Goal: Transaction & Acquisition: Purchase product/service

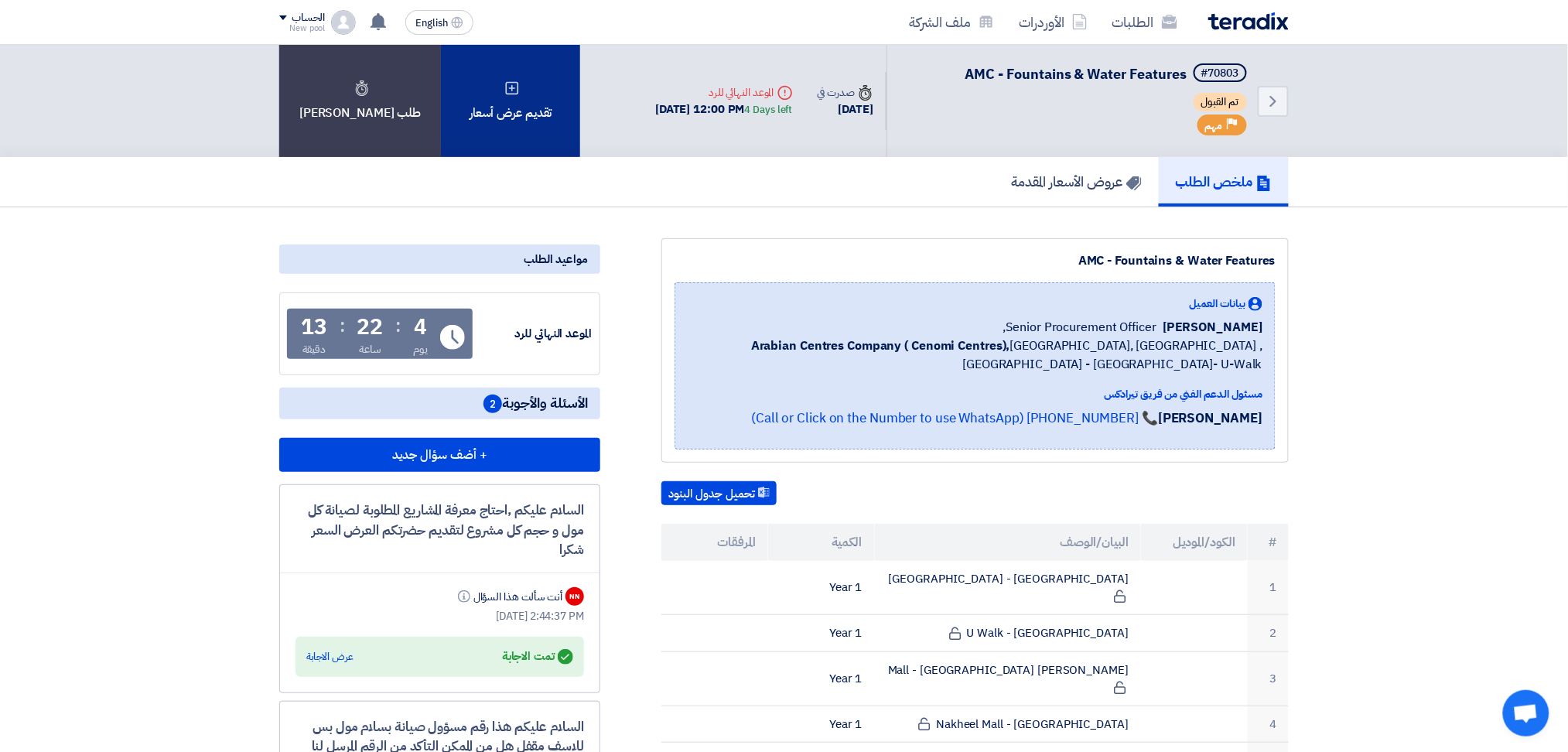
click at [515, 121] on div "تقديم عرض أسعار" at bounding box center [510, 101] width 139 height 112
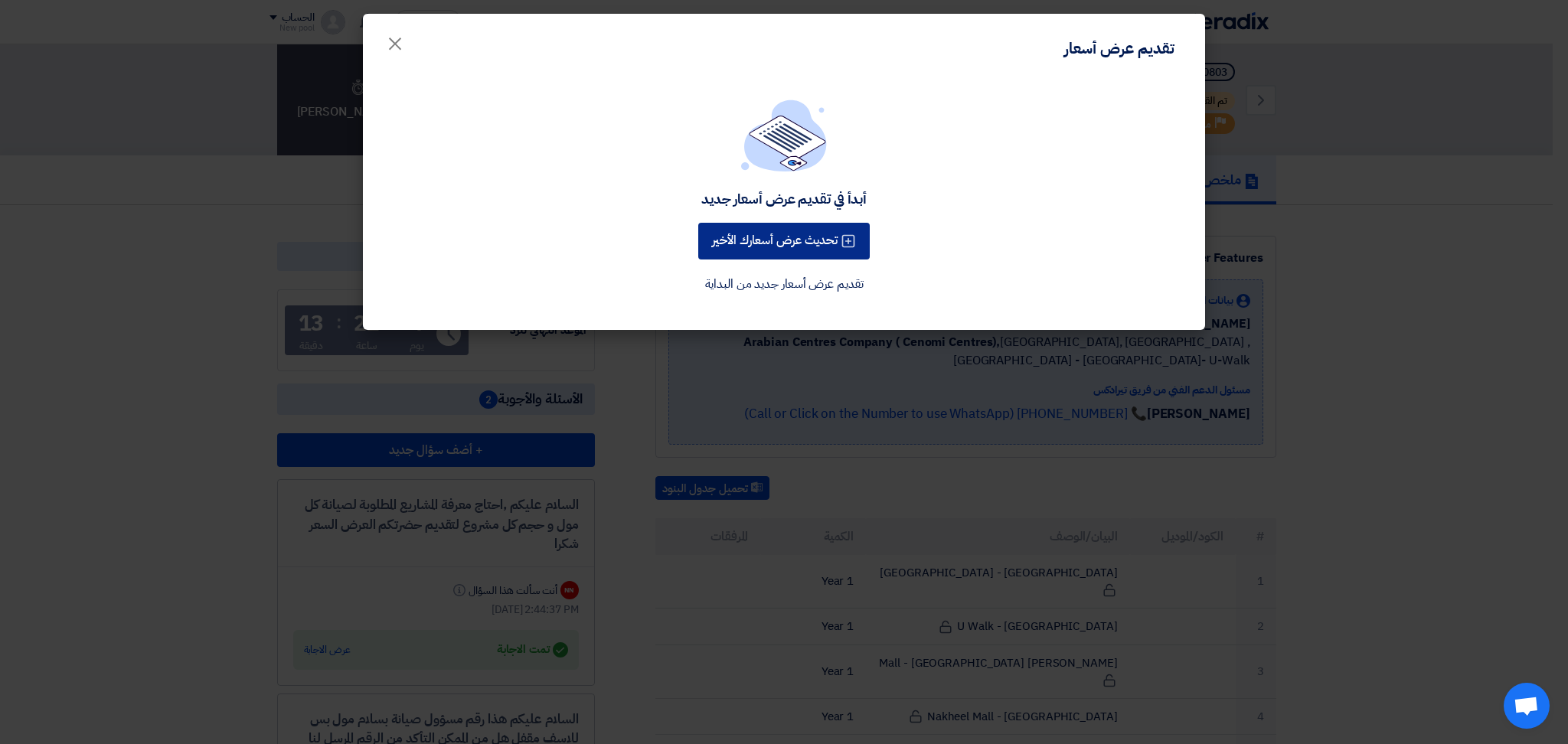
click at [812, 245] on button "تحديث عرض أسعارك الأخير" at bounding box center [784, 242] width 171 height 37
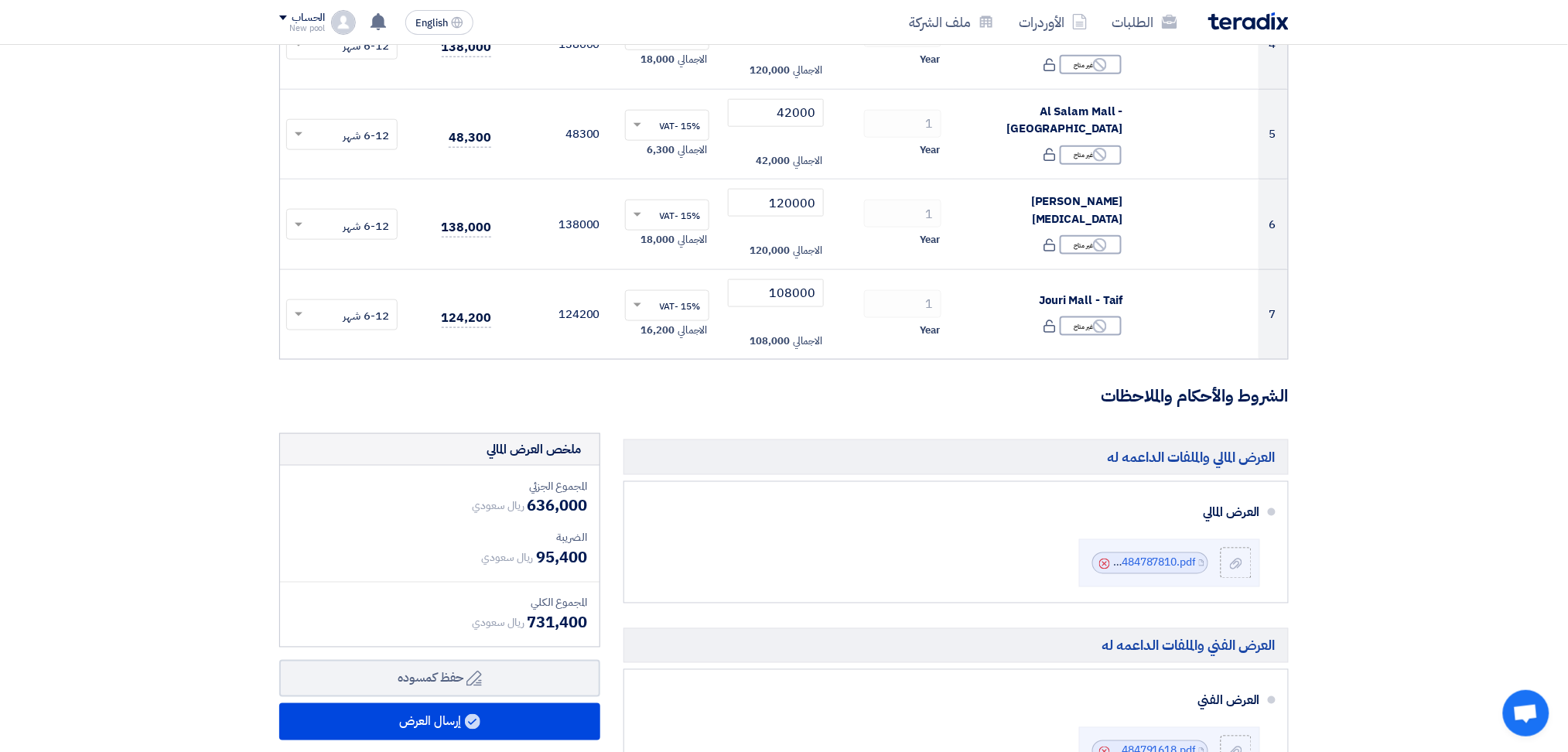
scroll to position [619, 0]
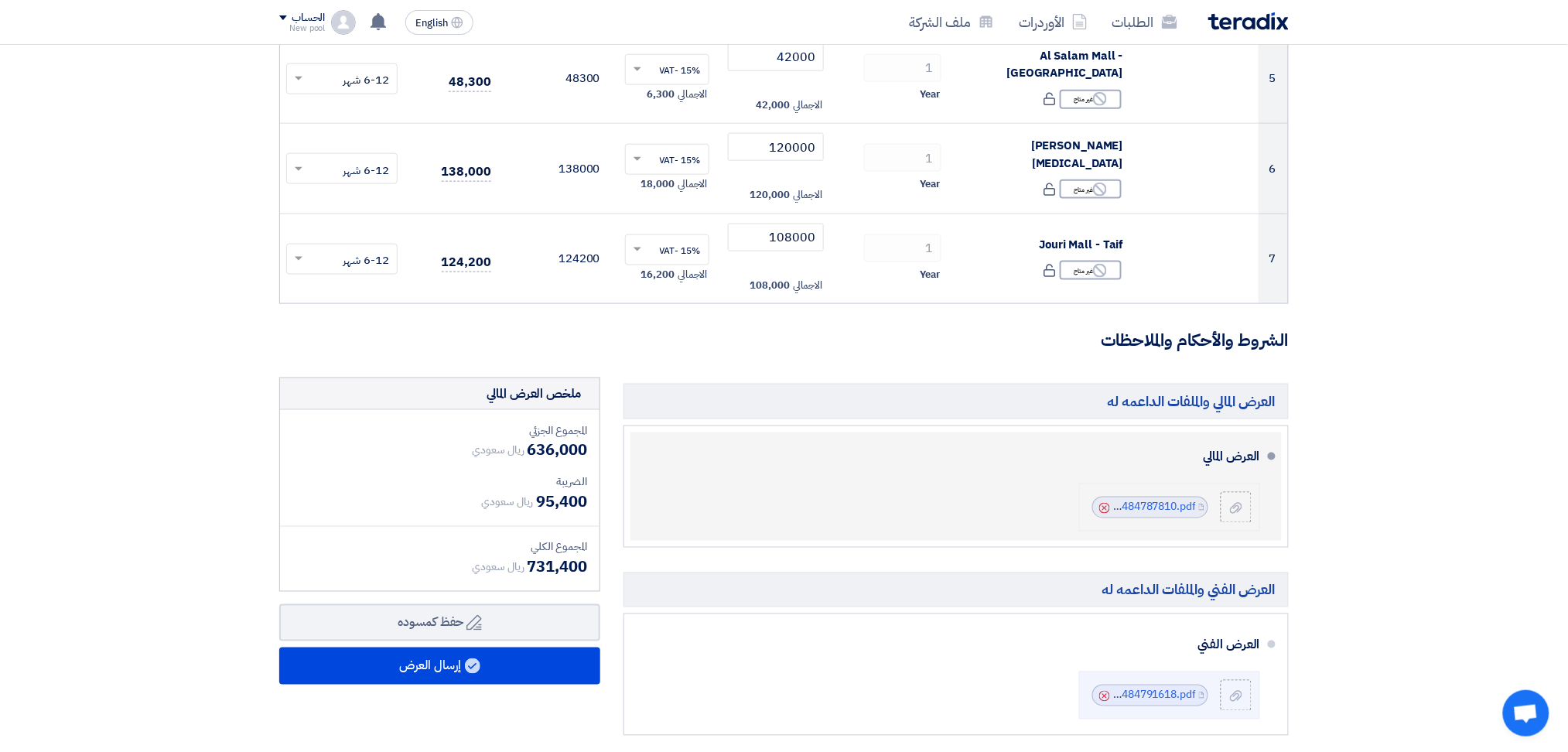
click at [1108, 508] on icon "Cancel" at bounding box center [1105, 509] width 11 height 11
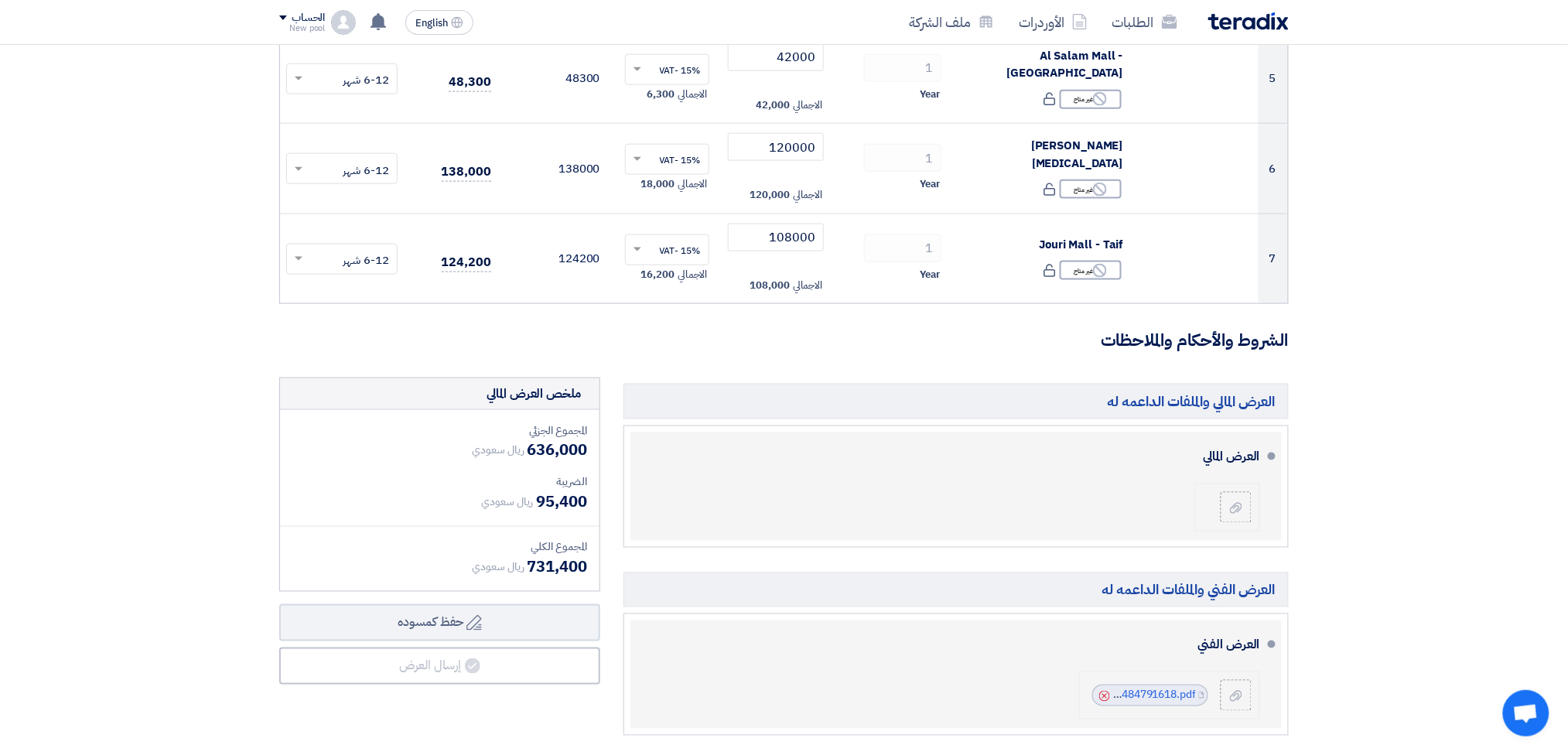
click at [1106, 695] on icon "Cancel" at bounding box center [1105, 697] width 11 height 11
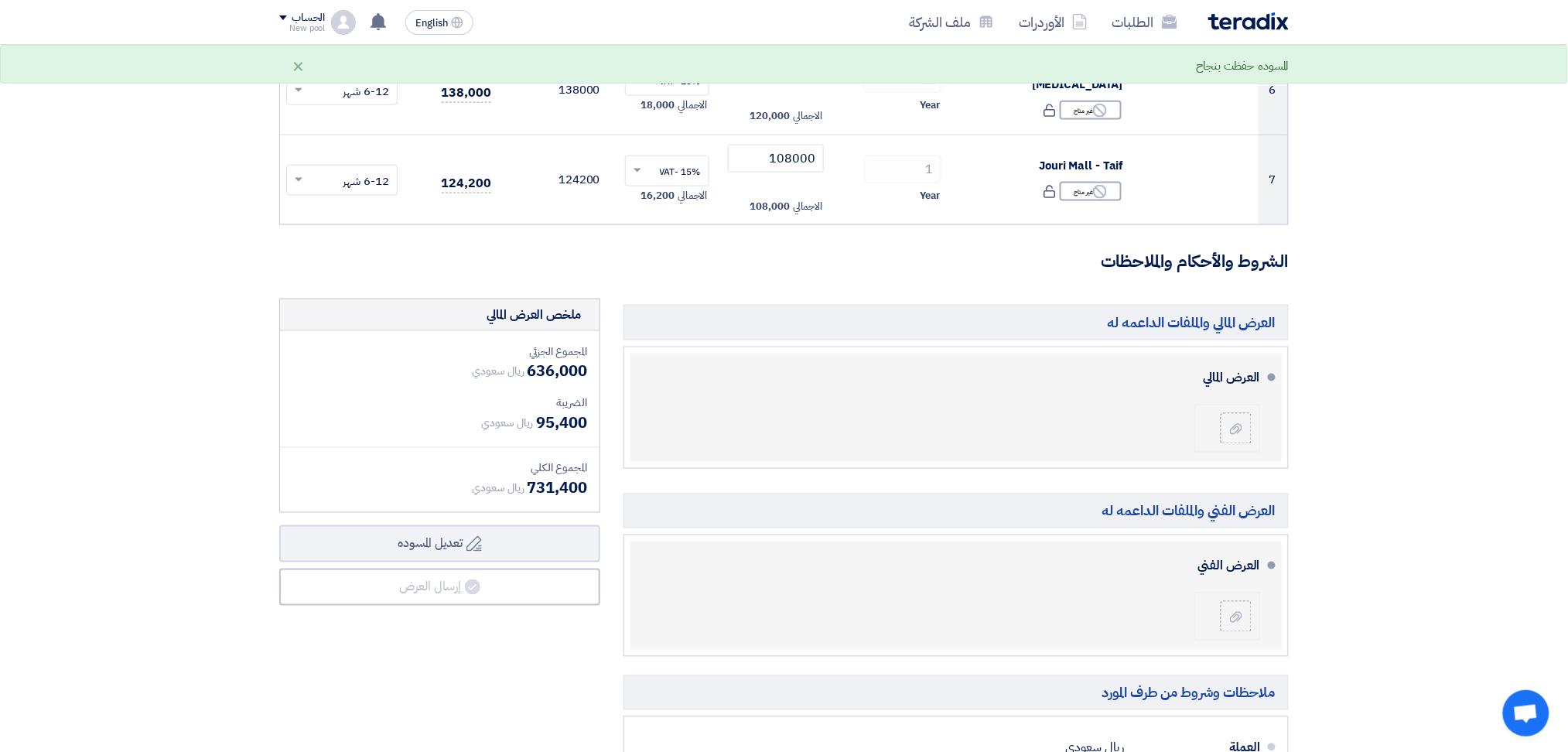
scroll to position [722, 0]
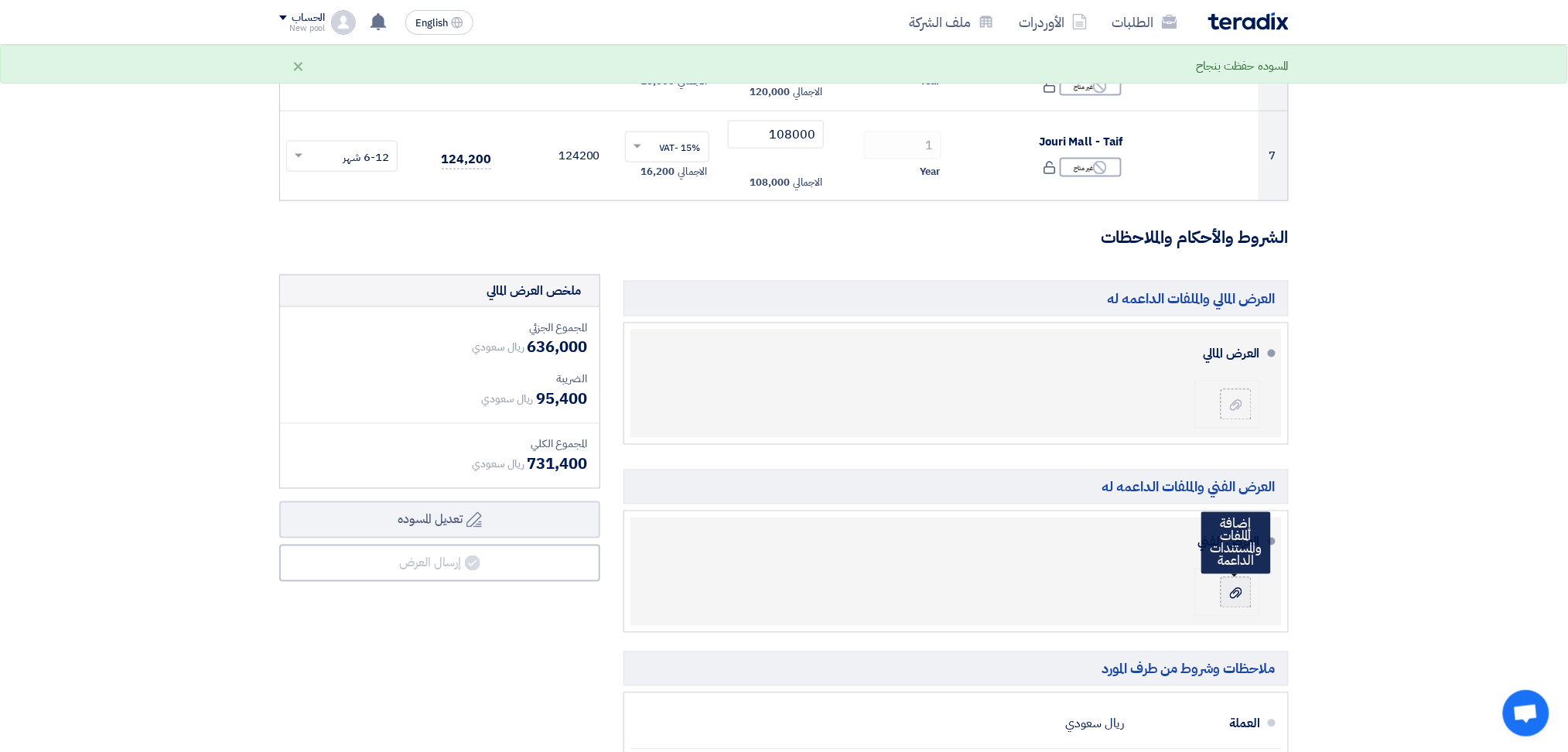
click at [1234, 605] on label at bounding box center [1235, 592] width 31 height 31
click at [0, 0] on input "file" at bounding box center [0, 0] width 0 height 0
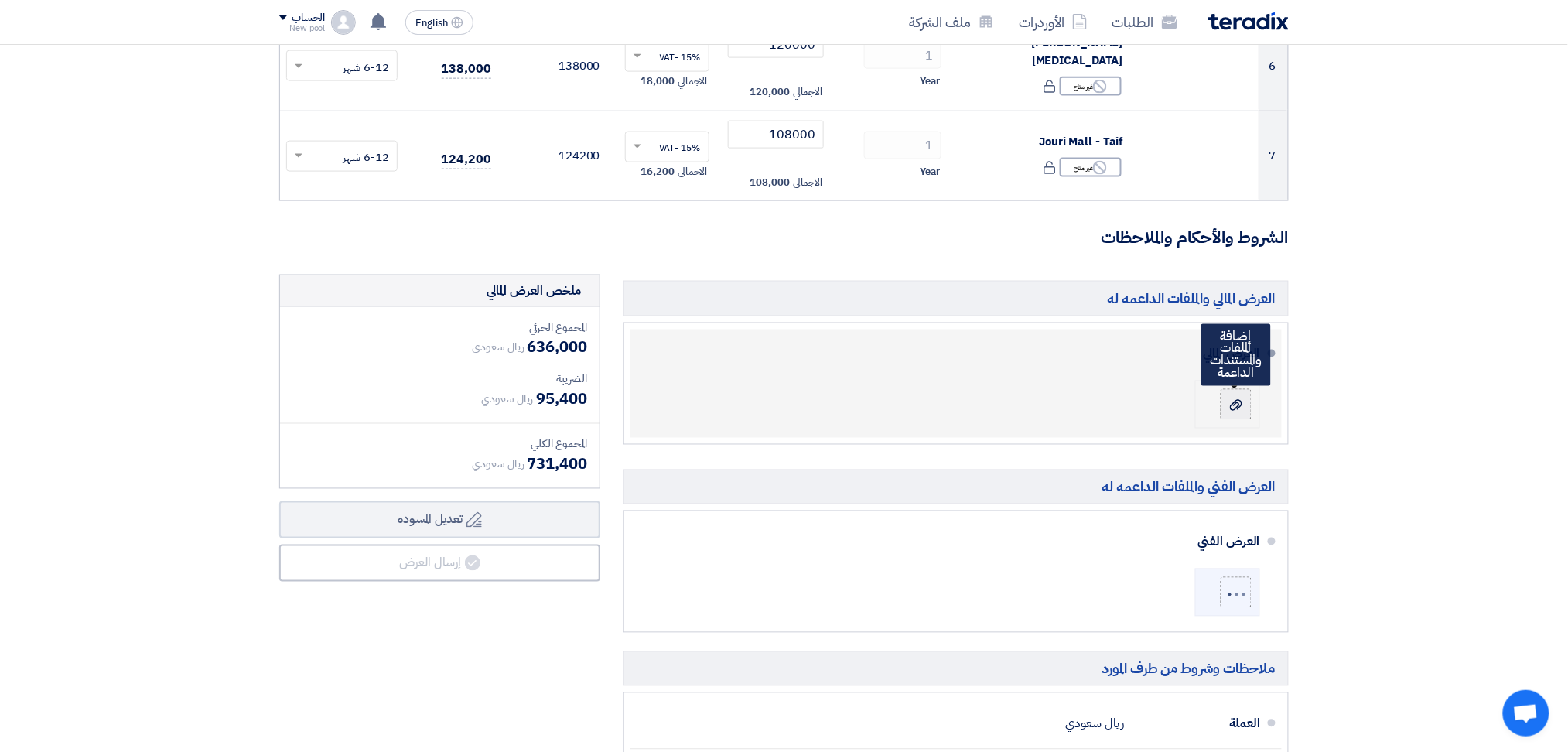
click at [1230, 408] on icon at bounding box center [1235, 405] width 12 height 12
click at [0, 0] on input "file" at bounding box center [0, 0] width 0 height 0
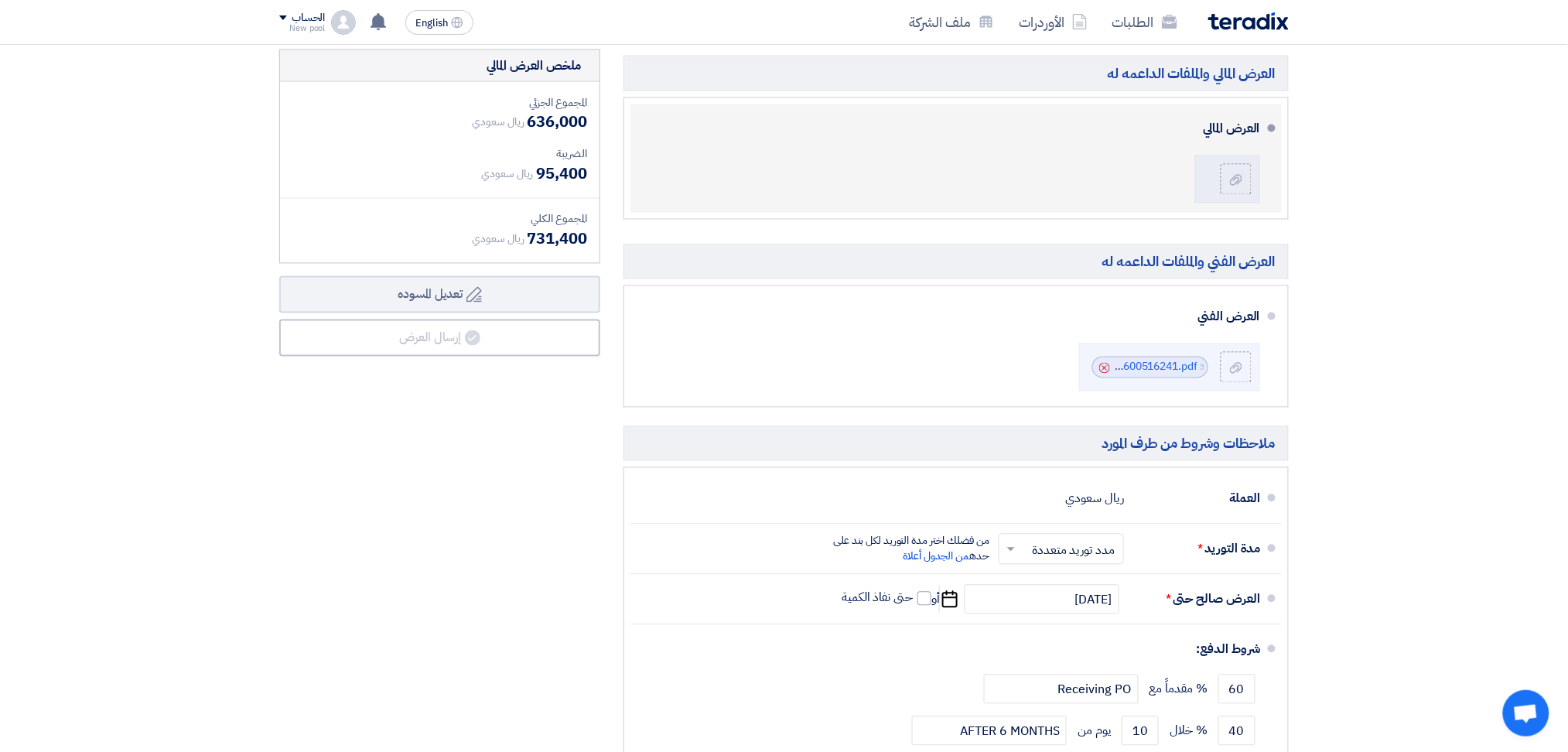
scroll to position [825, 0]
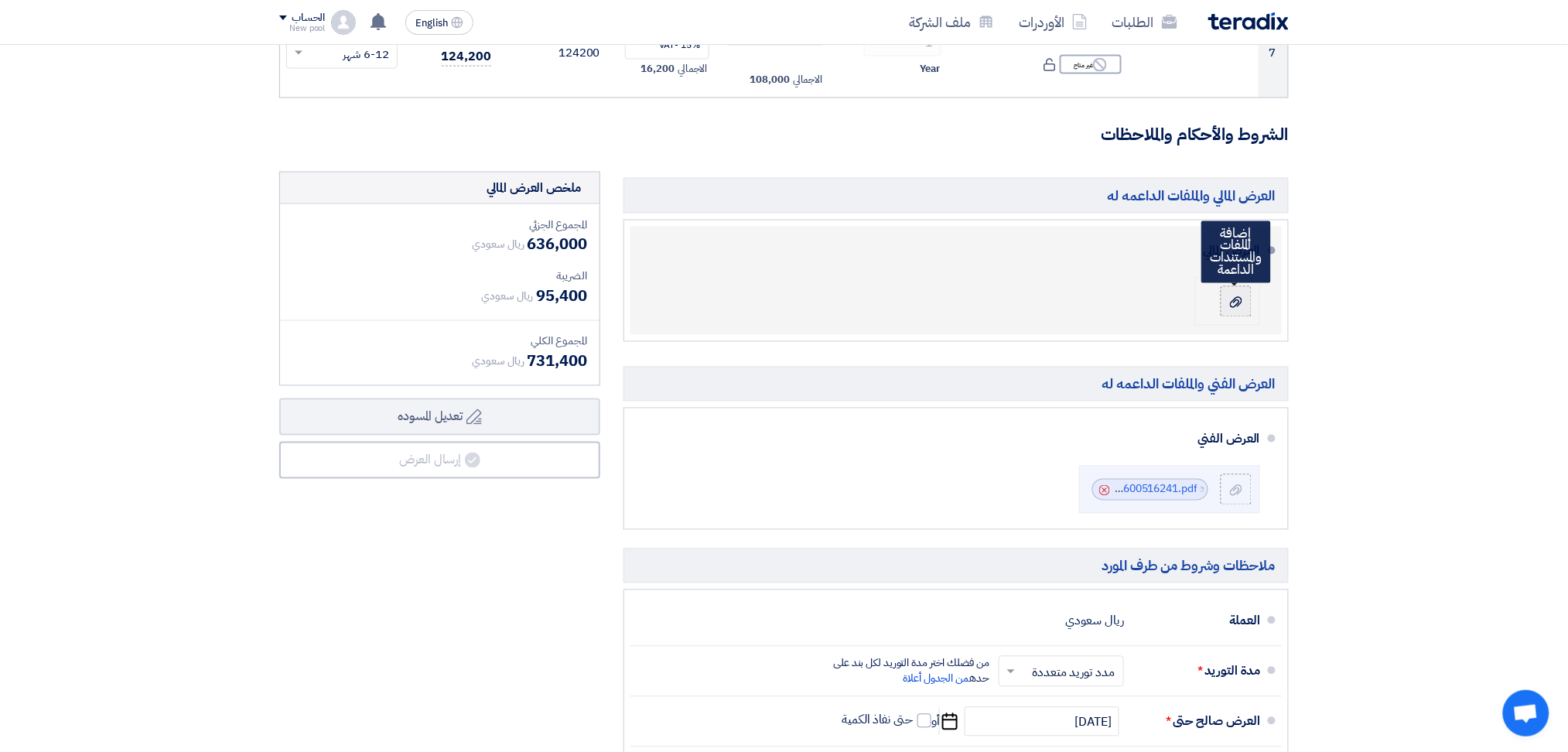
click at [1223, 297] on label at bounding box center [1235, 302] width 31 height 31
click at [0, 0] on input "file" at bounding box center [0, 0] width 0 height 0
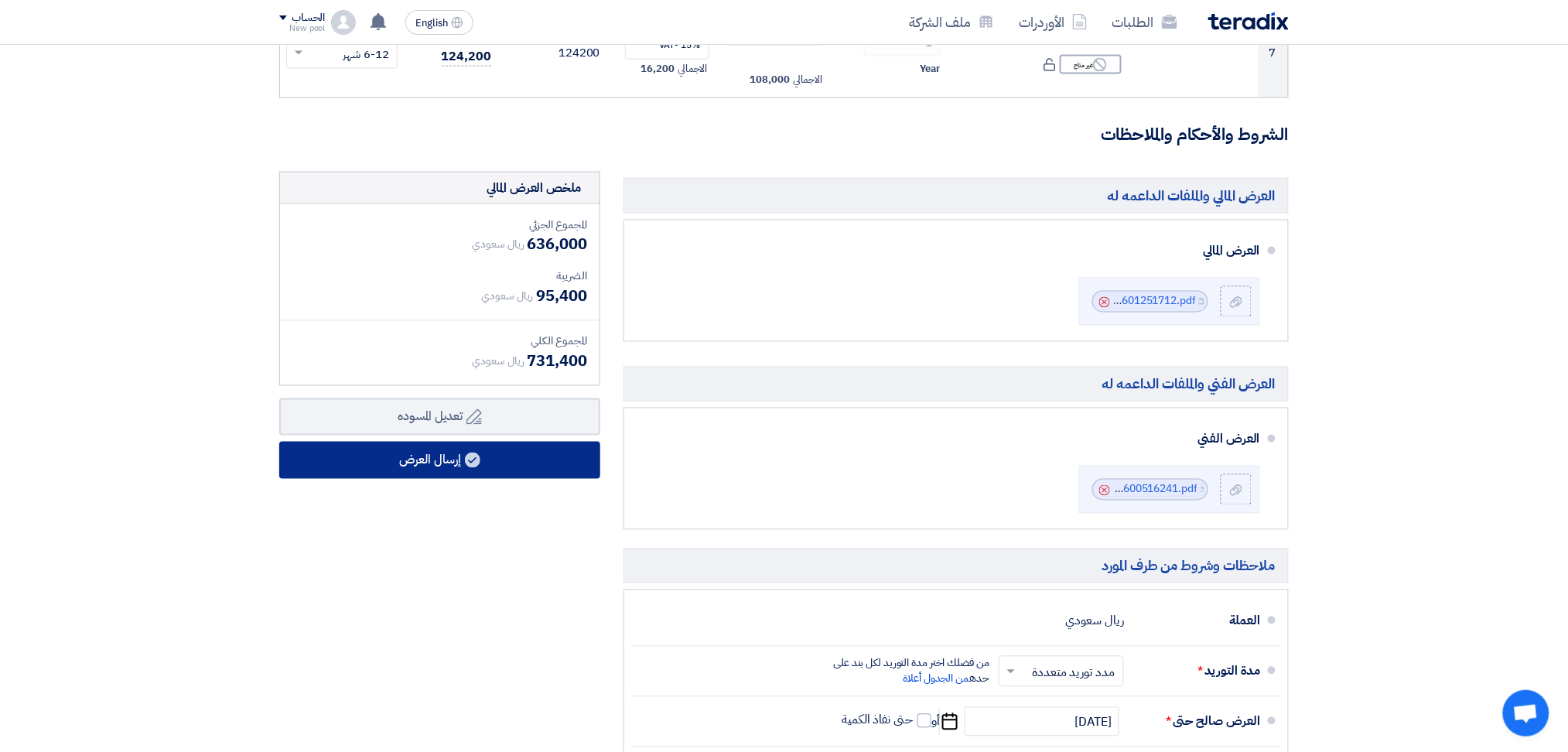
click at [523, 459] on button "إرسال العرض" at bounding box center [440, 461] width 321 height 38
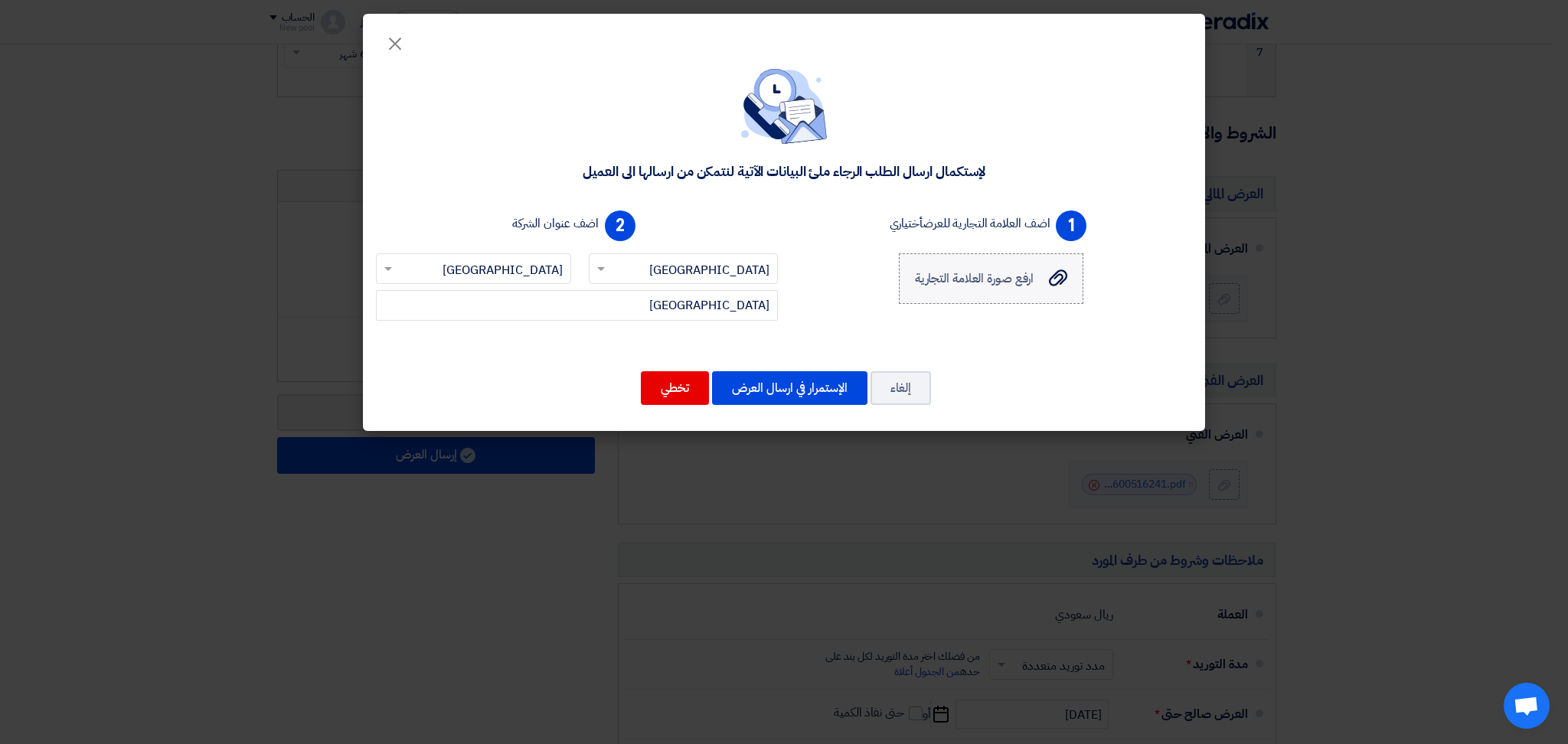
click at [1000, 279] on span "ارفع صورة العلامة التجارية" at bounding box center [975, 279] width 119 height 19
click at [0, 0] on input "ارفع صورة العلامة التجارية ارفع صورة العلامة التجارية" at bounding box center [0, 0] width 0 height 0
click at [1037, 288] on label "ارفع صورة العلامة التجارية ارفع صورة العلامة التجارية" at bounding box center [991, 279] width 184 height 50
click at [0, 0] on input "ارفع صورة العلامة التجارية ارفع صورة العلامة التجارية" at bounding box center [0, 0] width 0 height 0
click at [846, 321] on use at bounding box center [852, 319] width 13 height 14
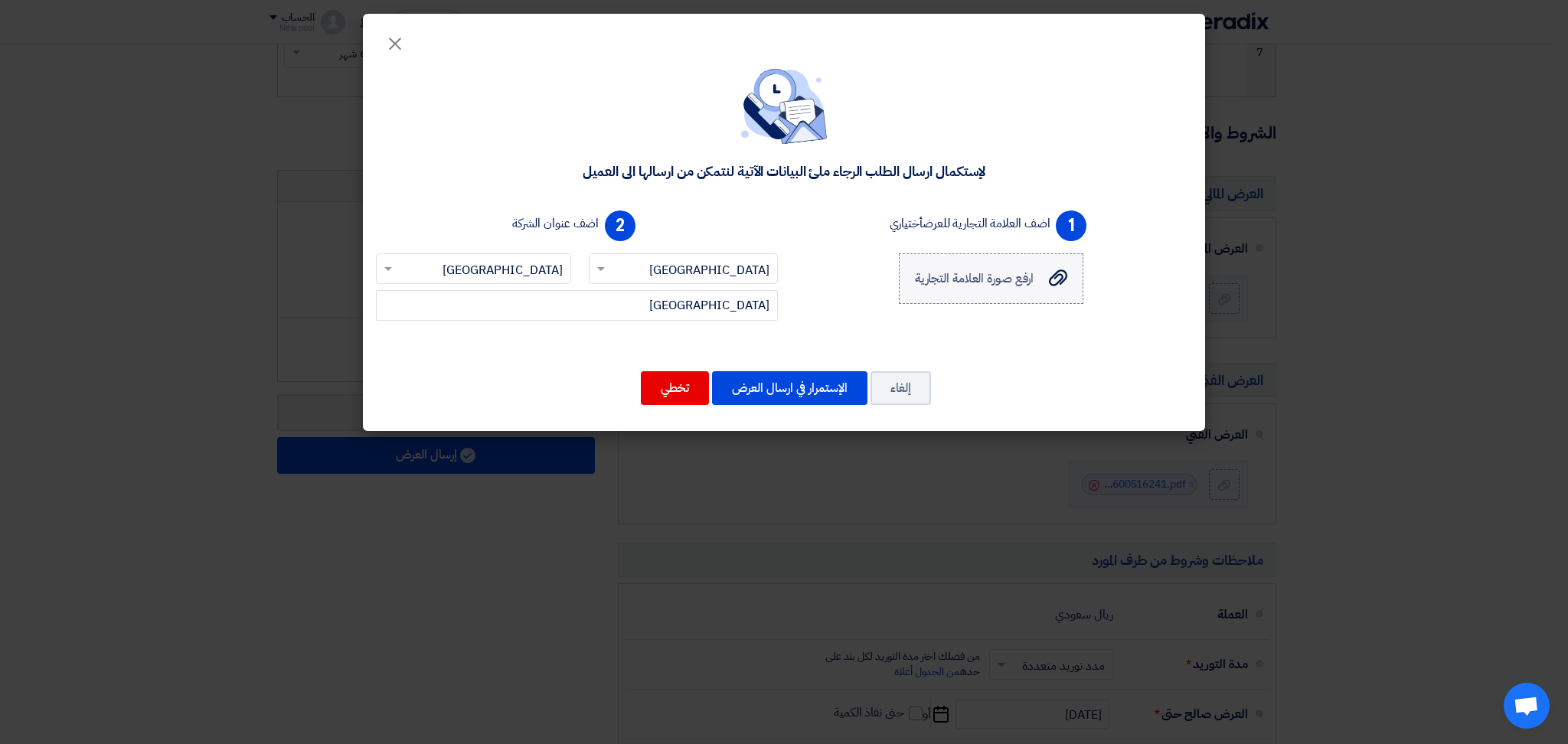
drag, startPoint x: 982, startPoint y: 311, endPoint x: 984, endPoint y: 288, distance: 23.1
click at [982, 310] on div "1 اضف العلامة التجارية للعرض أختياري ارفع صورة العلامة التجارية ارفع صورة العلا…" at bounding box center [990, 274] width 414 height 140
click at [977, 276] on span "ارفع صورة العلامة التجارية" at bounding box center [975, 279] width 119 height 19
click at [0, 0] on input "ارفع صورة العلامة التجارية ارفع صورة العلامة التجارية" at bounding box center [0, 0] width 0 height 0
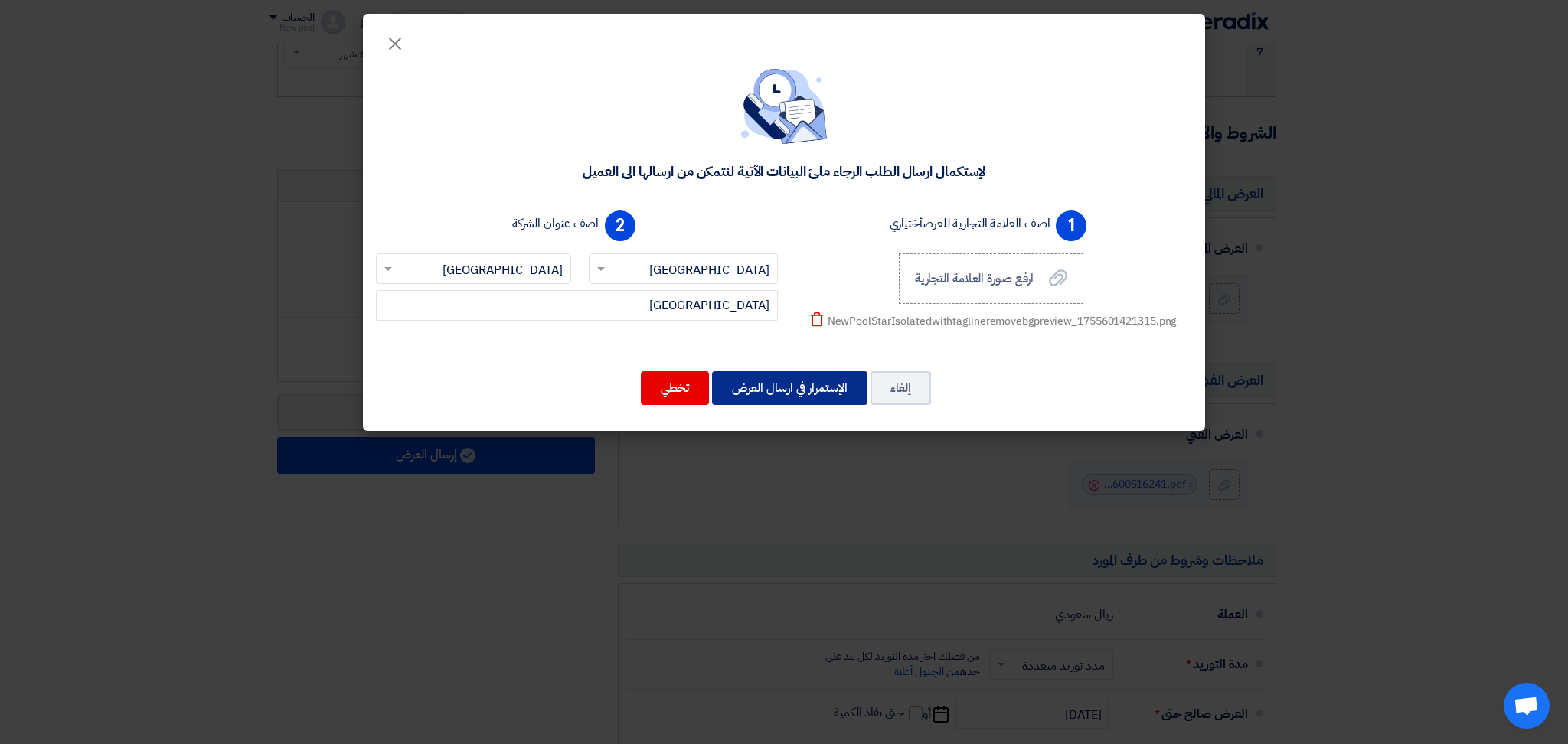
click at [824, 392] on button "الإستمرار في ارسال العرض" at bounding box center [790, 388] width 155 height 33
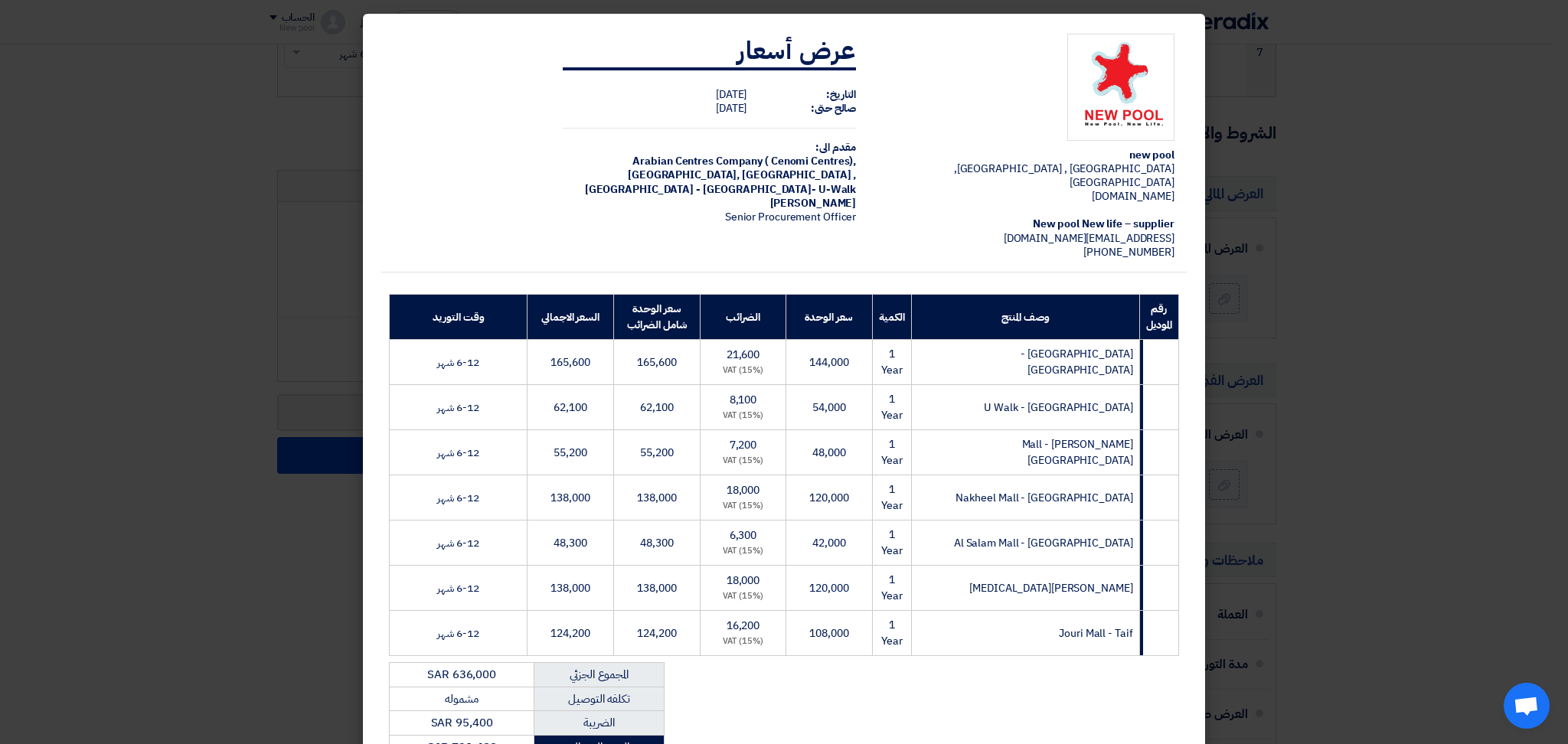
scroll to position [102, 0]
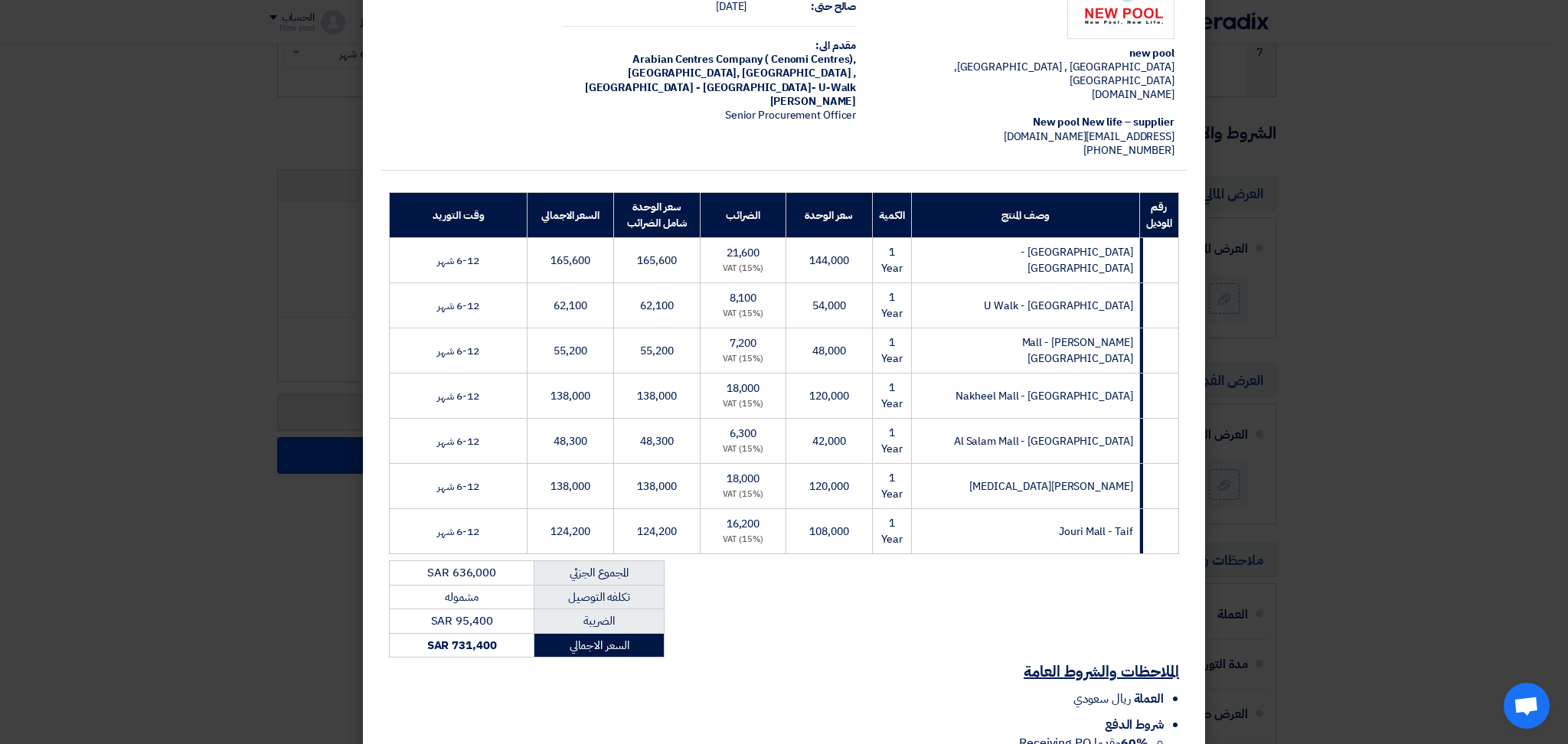
click at [1132, 142] on span "[PHONE_NUMBER]" at bounding box center [1129, 150] width 91 height 16
click at [1128, 142] on span "[PHONE_NUMBER]" at bounding box center [1129, 150] width 91 height 16
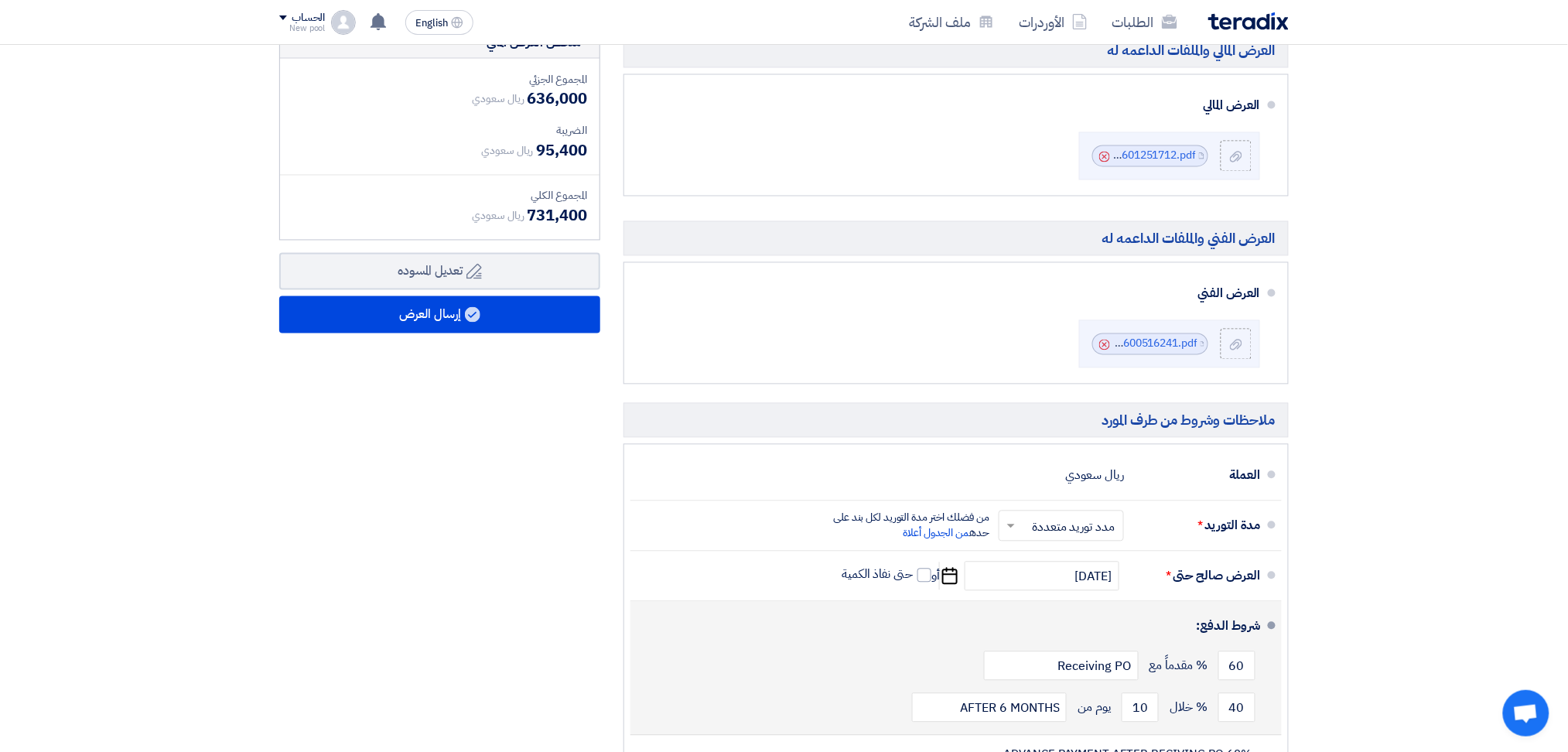
scroll to position [970, 0]
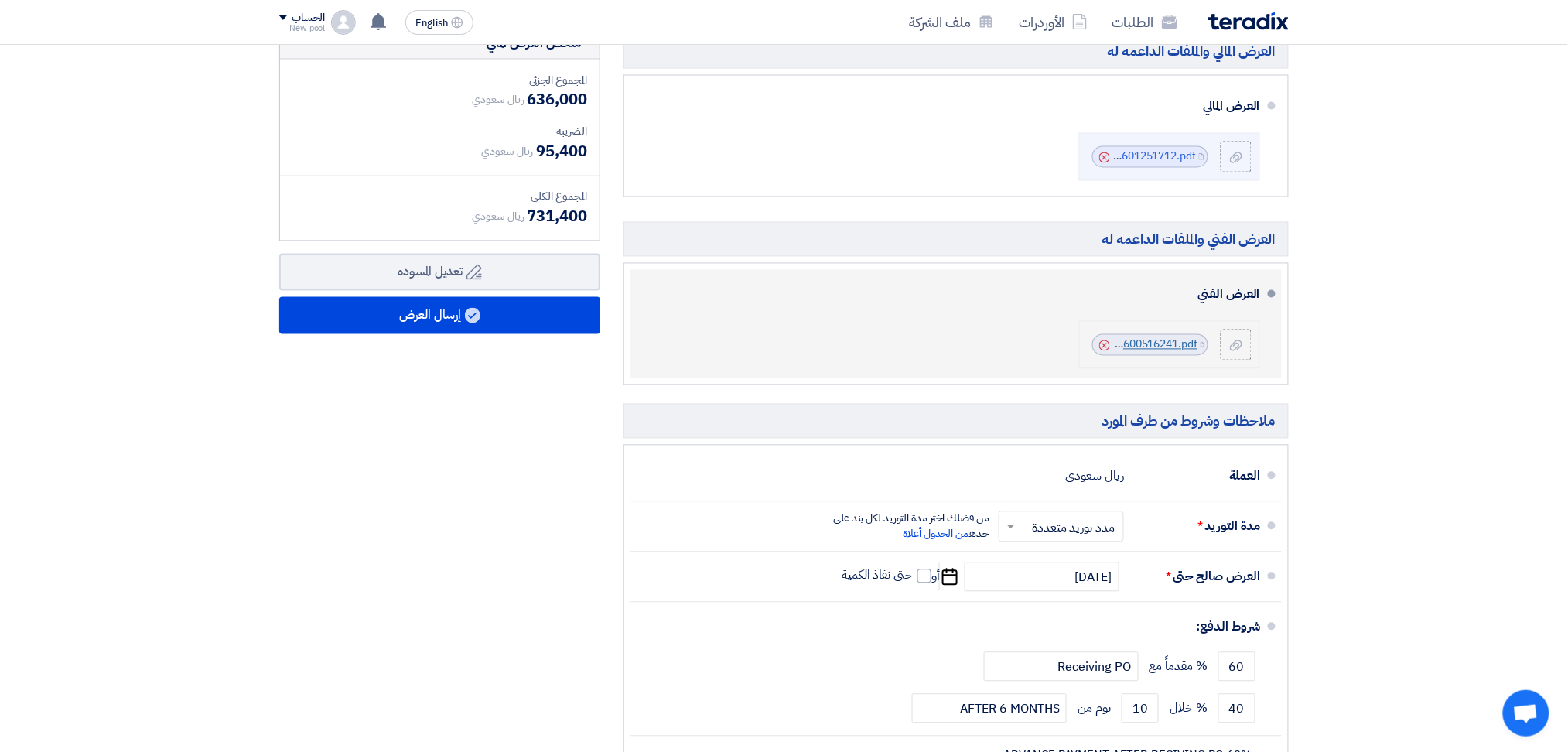
click at [1189, 342] on link "MALL_CENOMI_without_price_1755600516241.pdf" at bounding box center [1073, 344] width 250 height 16
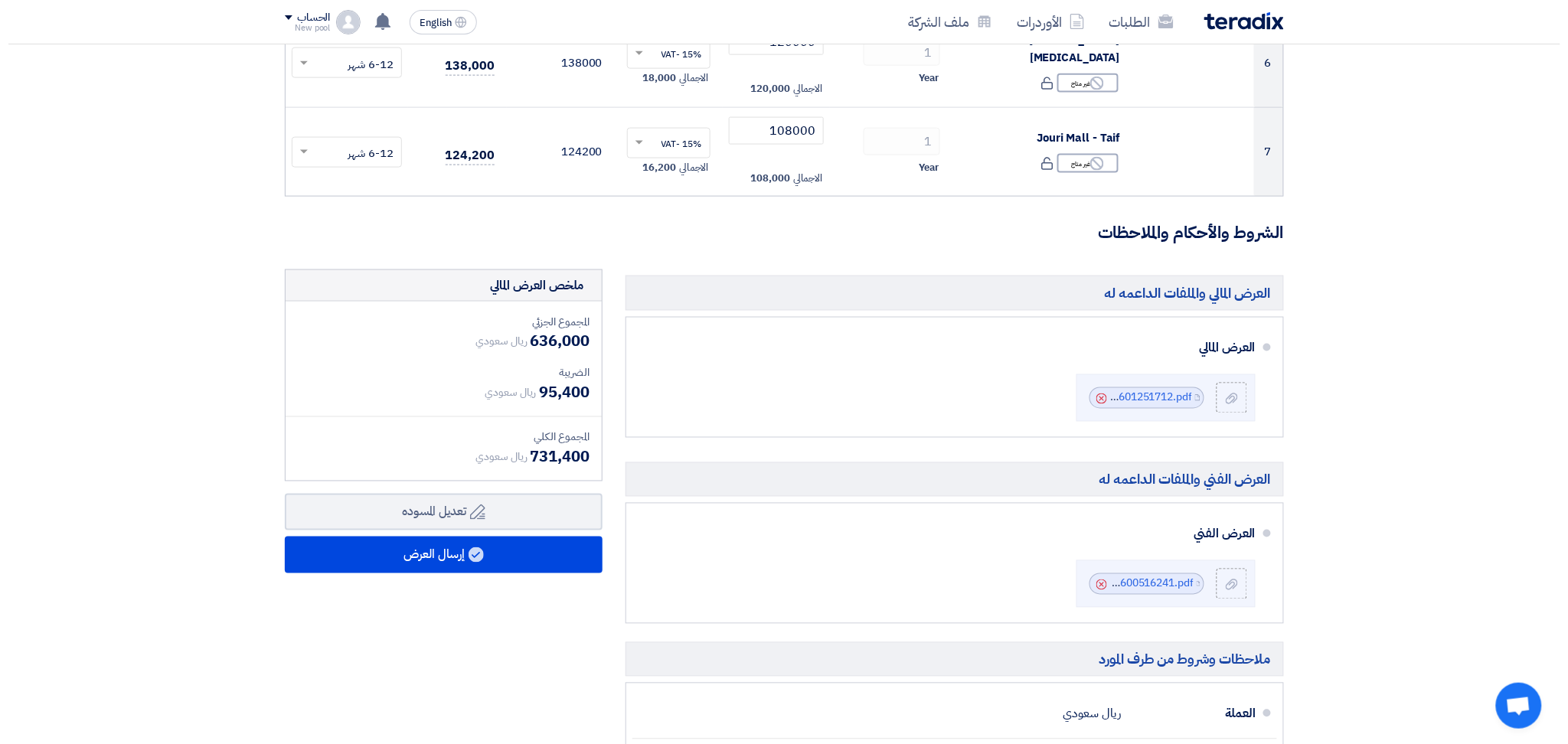
scroll to position [714, 0]
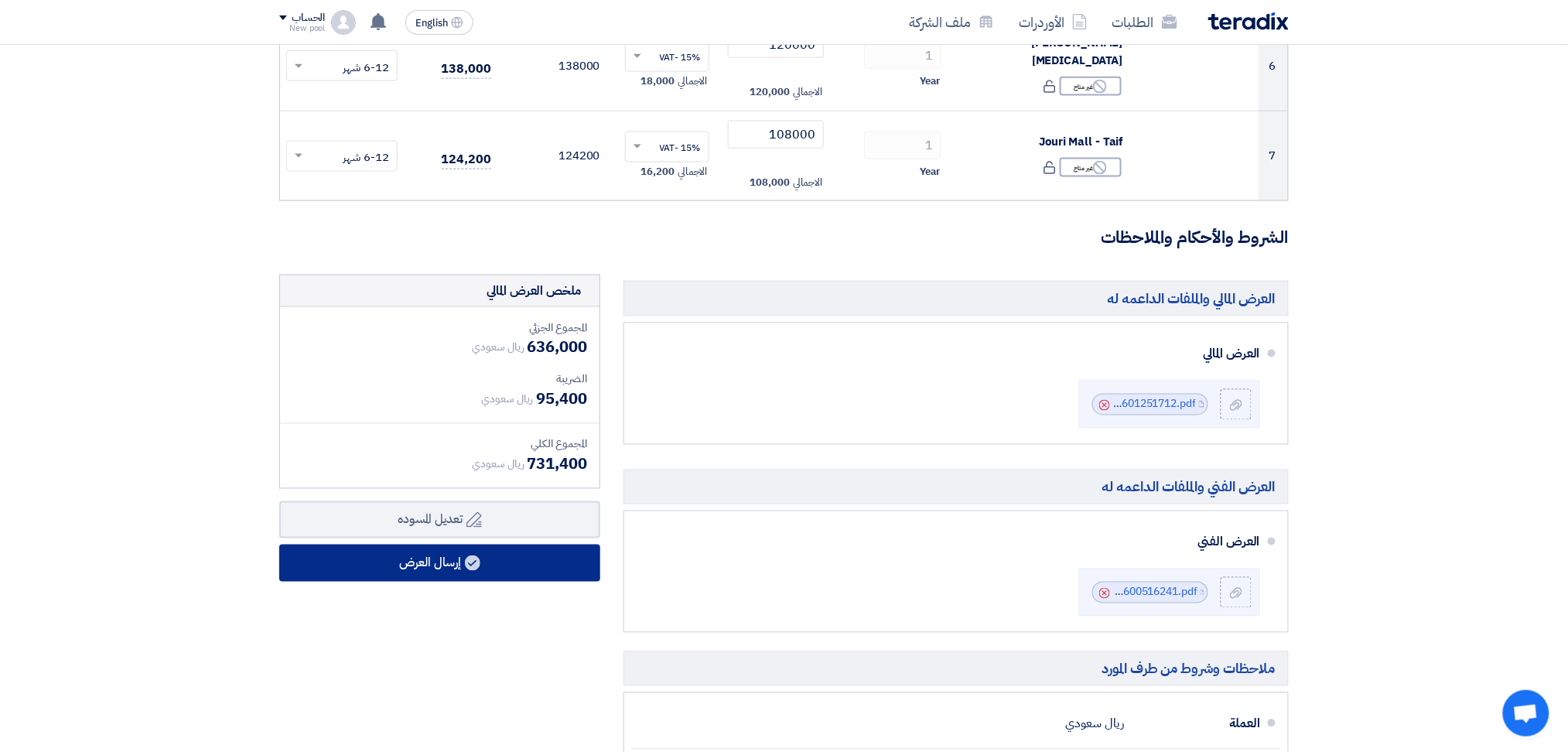
click at [419, 569] on button "إرسال العرض" at bounding box center [440, 564] width 321 height 38
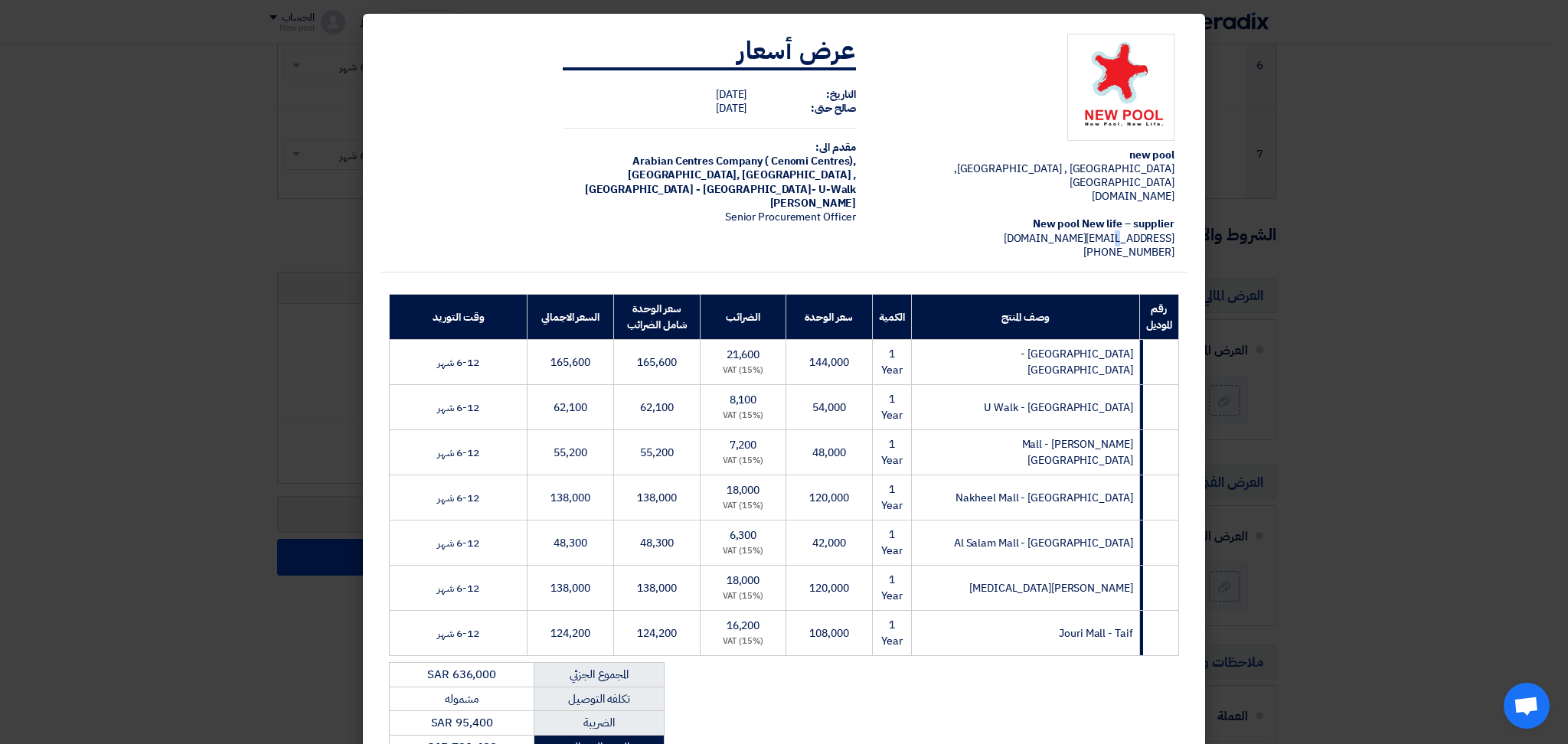
click at [1112, 231] on span "[EMAIL_ADDRESS][DOMAIN_NAME]" at bounding box center [1089, 238] width 171 height 16
click at [1128, 245] on span "[PHONE_NUMBER]" at bounding box center [1129, 252] width 91 height 16
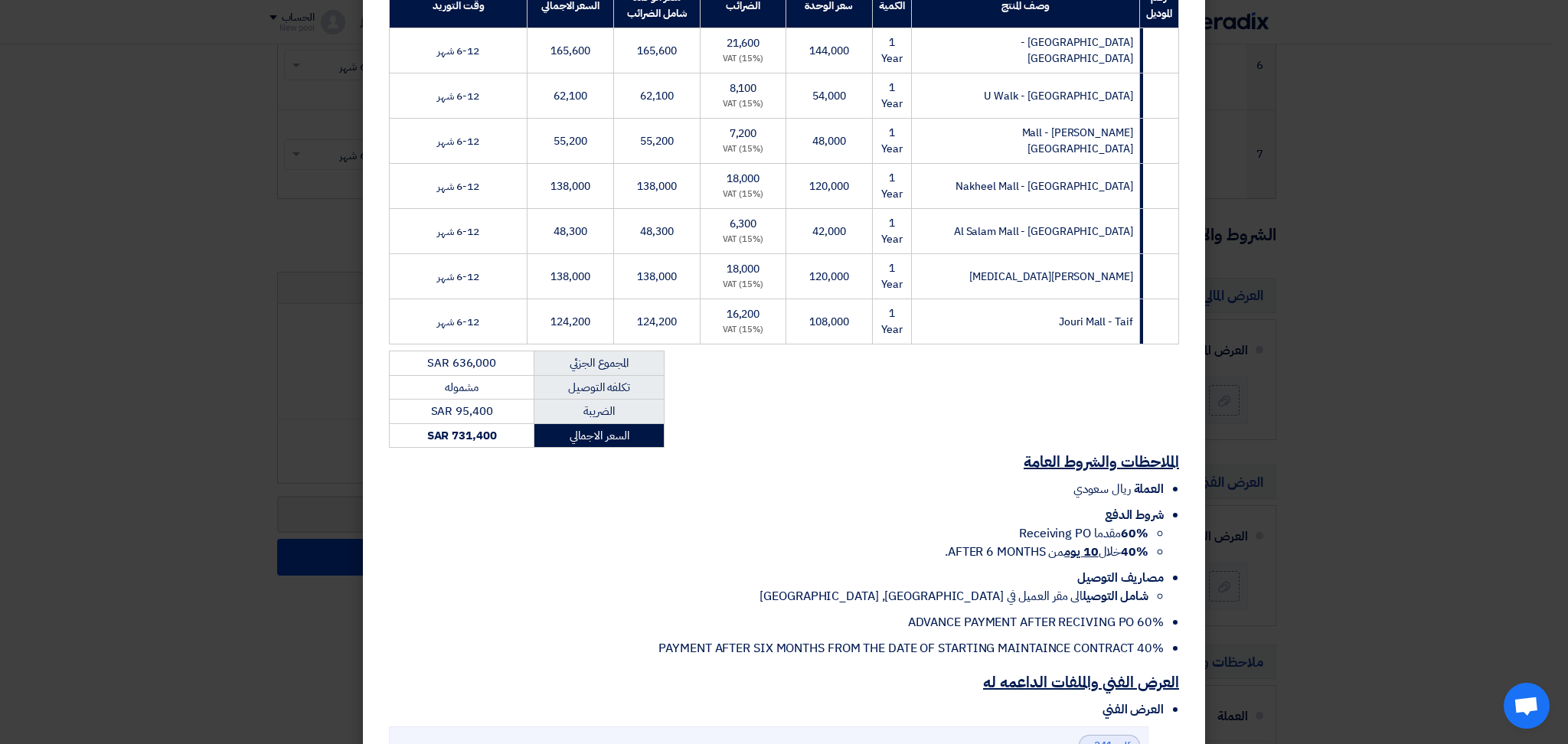
scroll to position [510, 0]
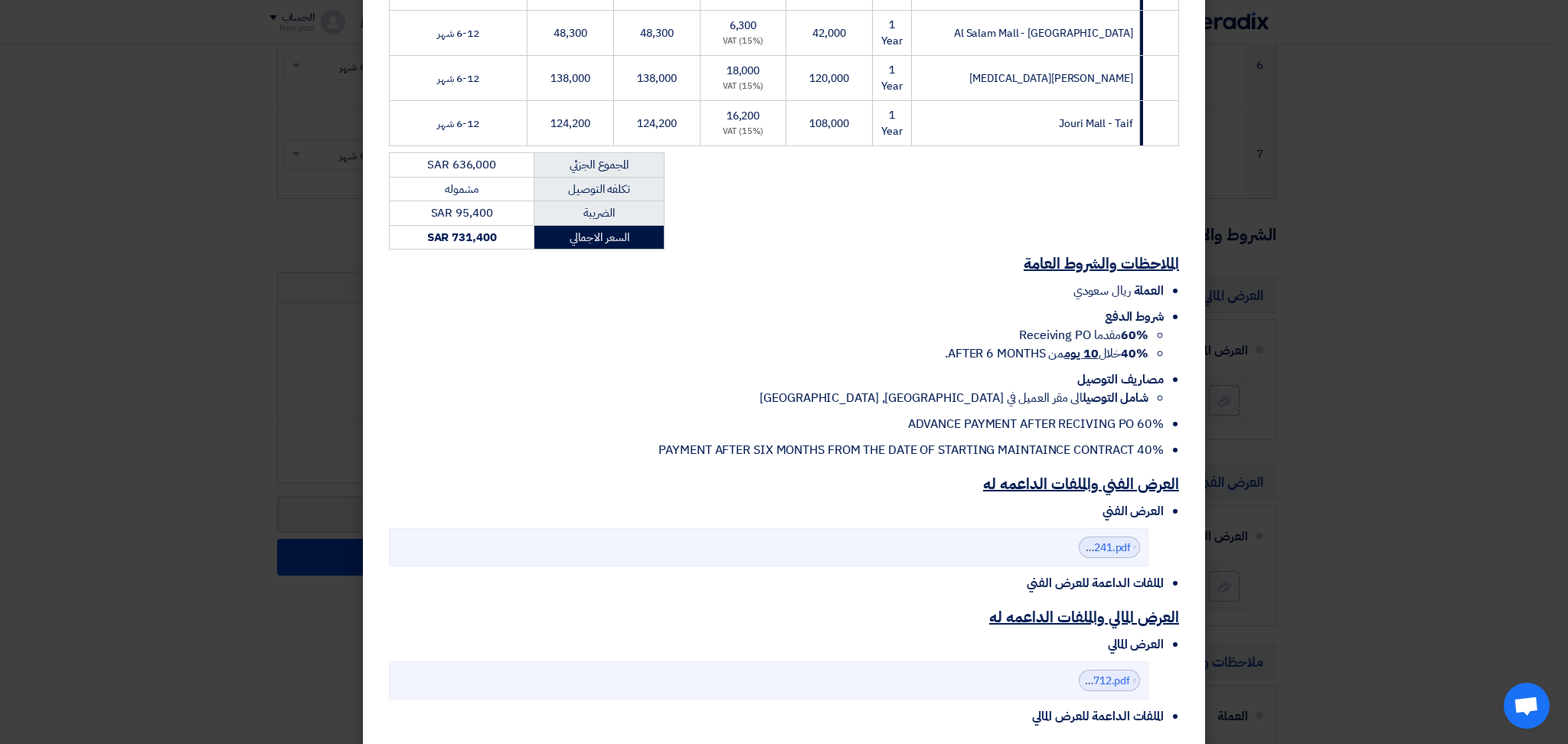
click at [594, 225] on td "السعر الاجمالي" at bounding box center [600, 237] width 130 height 24
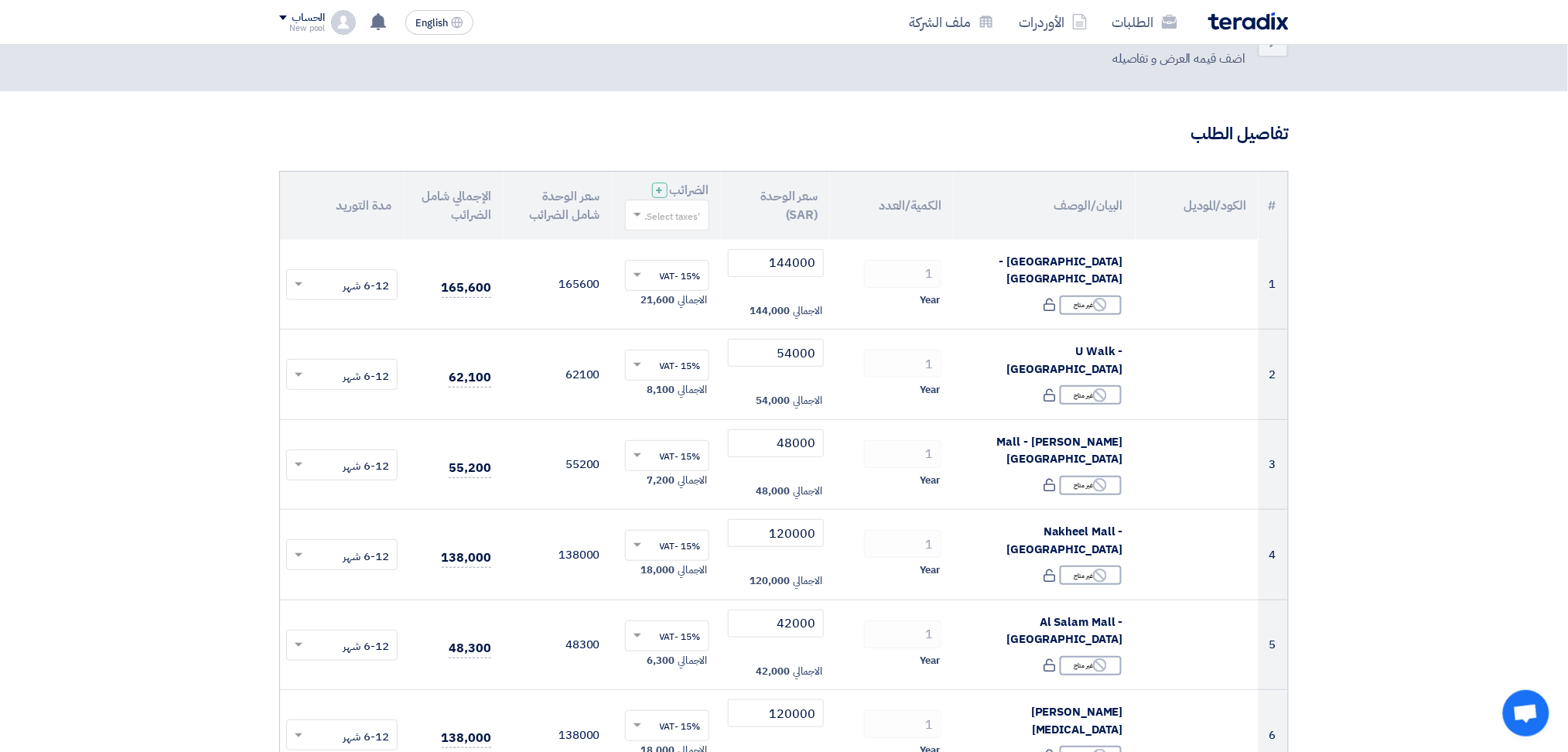
scroll to position [103, 0]
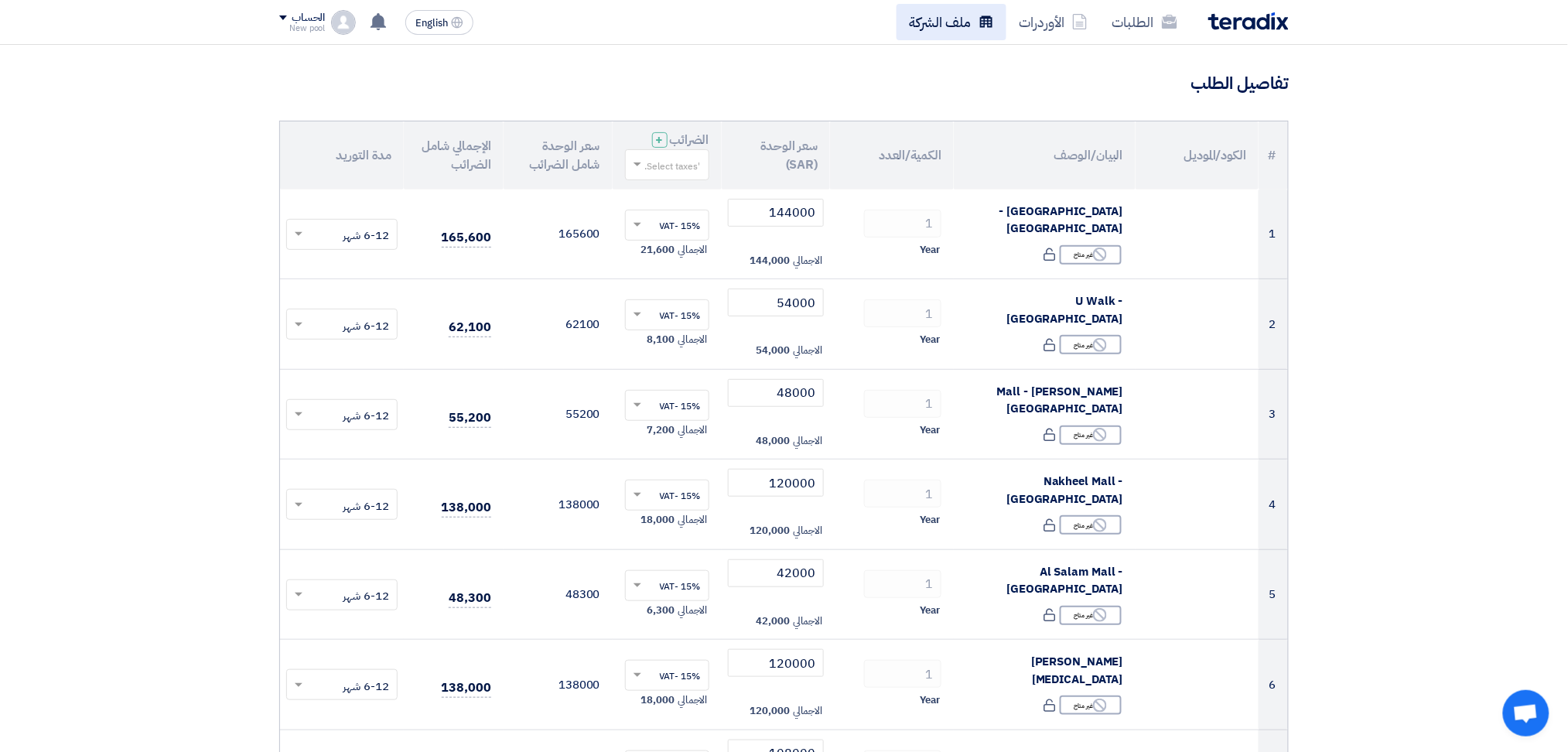
click at [983, 20] on use at bounding box center [986, 21] width 12 height 11
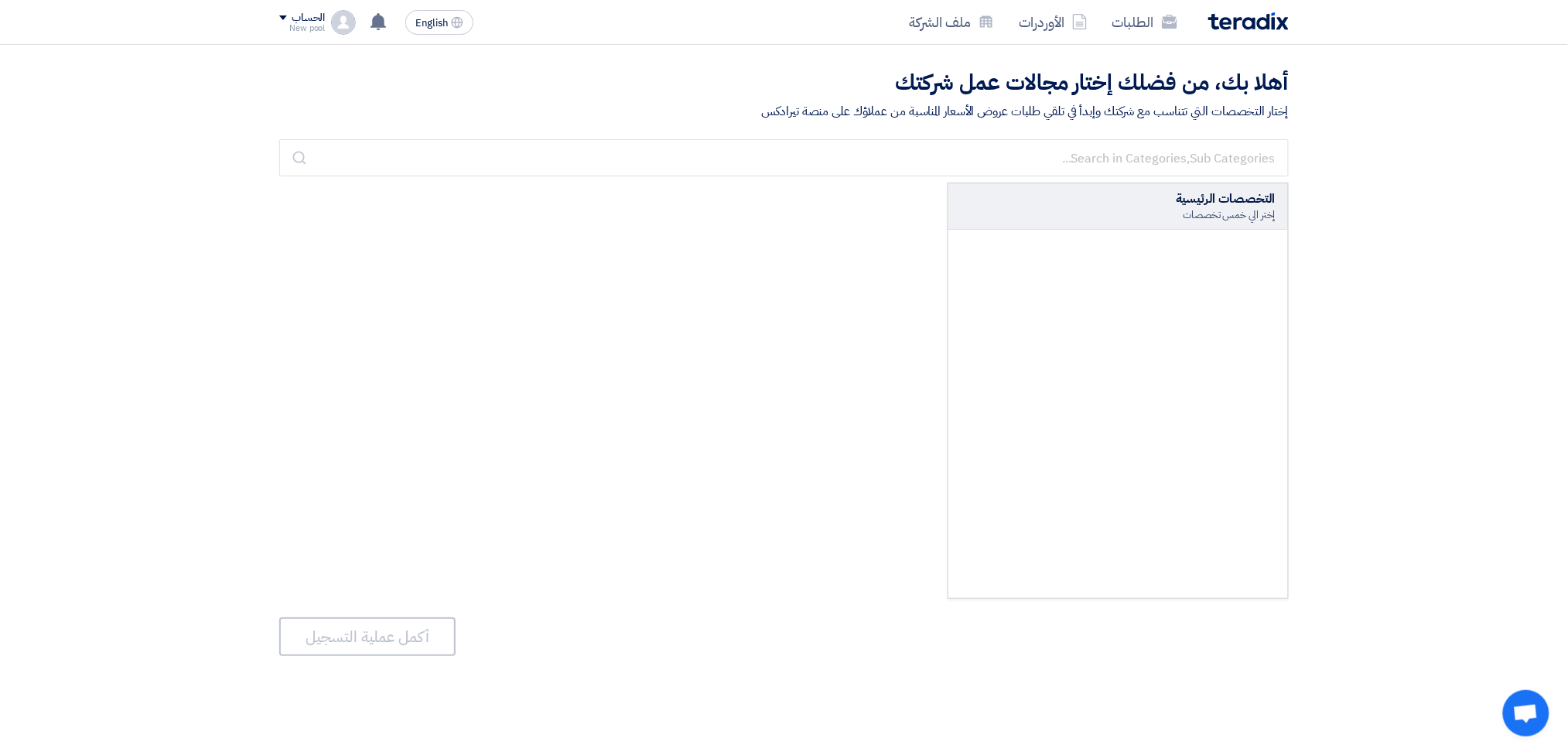
click at [624, 90] on h2 "أهلا بك، من فضلك إختار مجالات عمل شركتك" at bounding box center [784, 83] width 1009 height 30
click at [341, 27] on img at bounding box center [343, 23] width 24 height 24
click at [427, 155] on link "الإعدادات" at bounding box center [360, 150] width 136 height 18
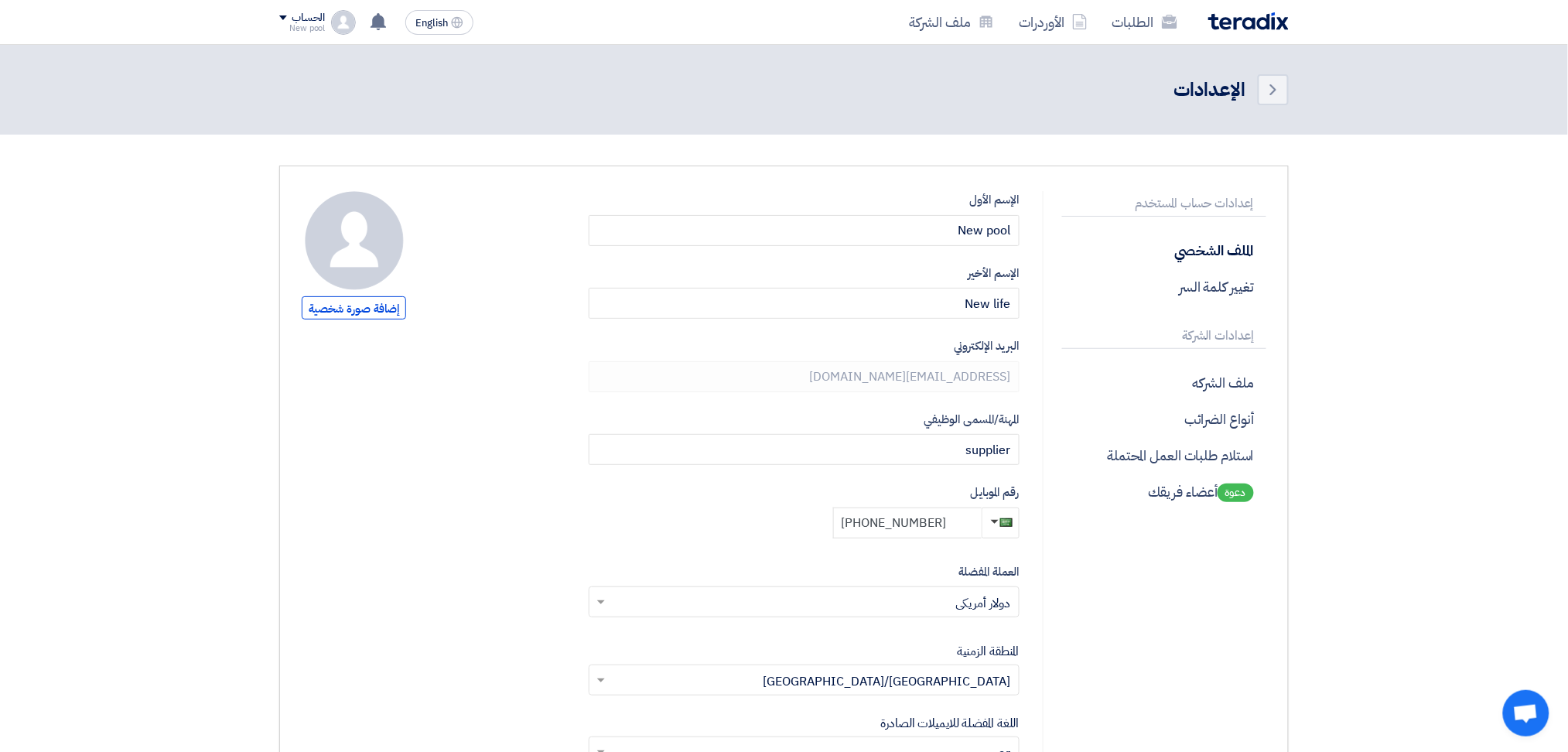
click at [886, 524] on input "[PHONE_NUMBER]" at bounding box center [908, 523] width 148 height 31
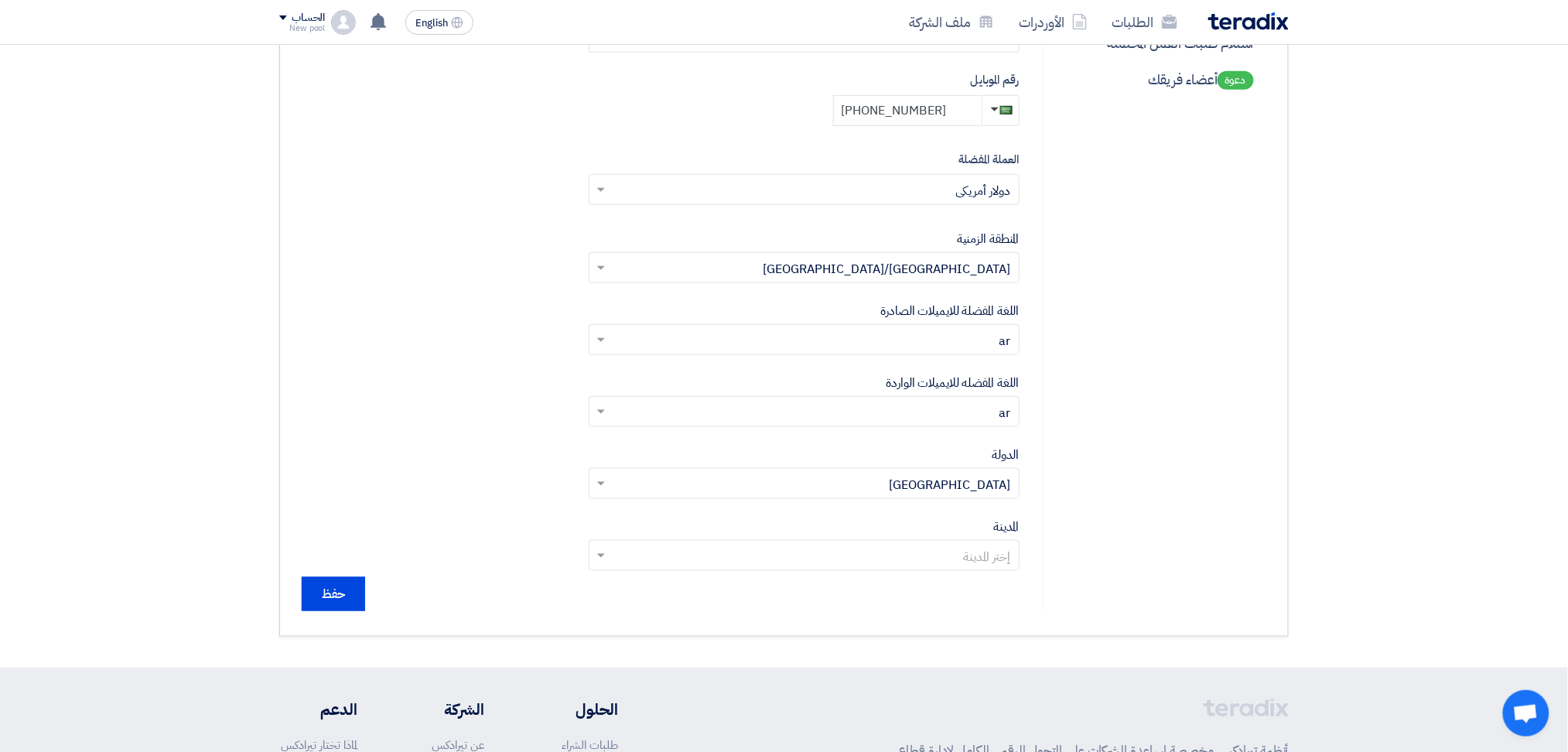
scroll to position [682, 0]
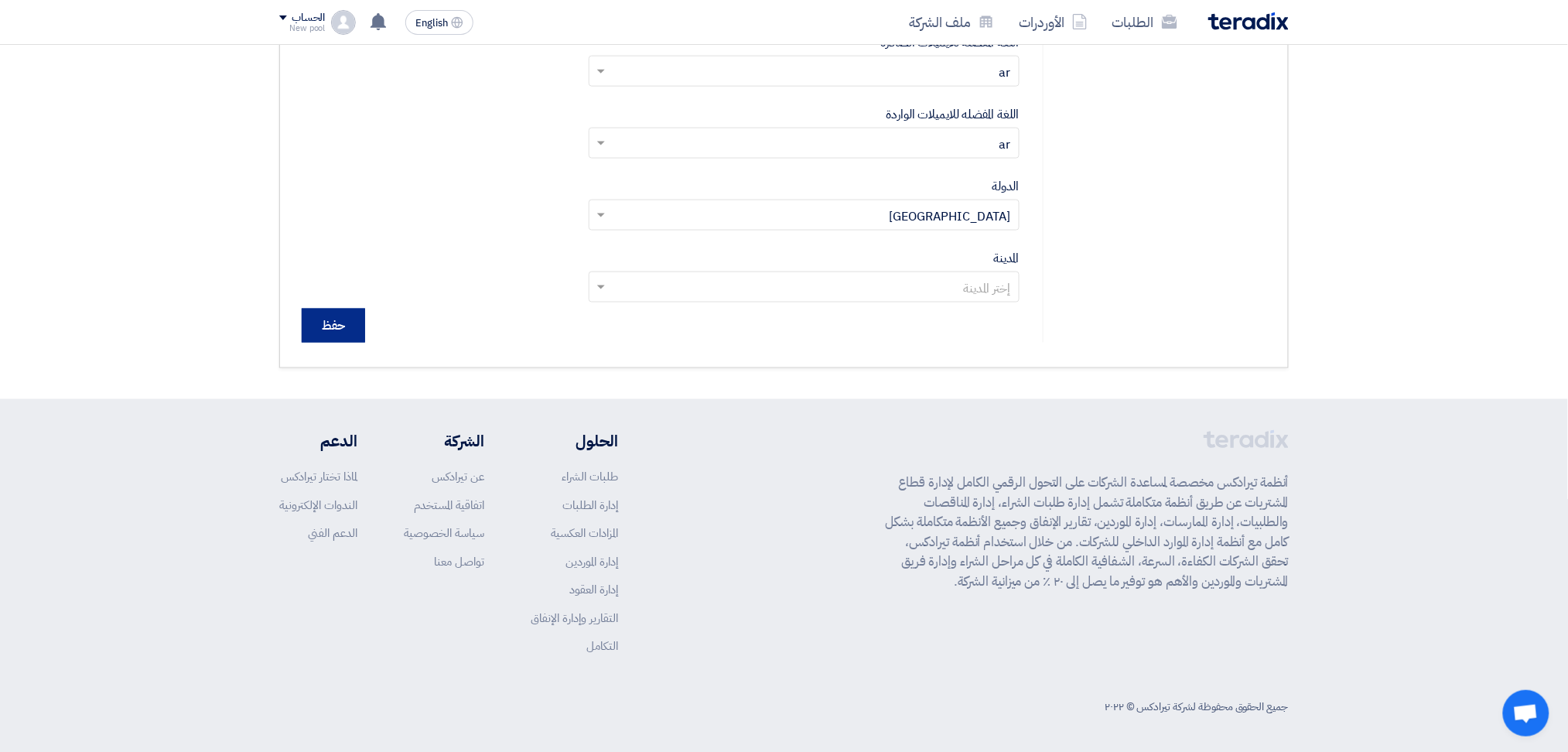
type input "[PHONE_NUMBER]"
click at [348, 333] on input "حفظ" at bounding box center [334, 326] width 64 height 34
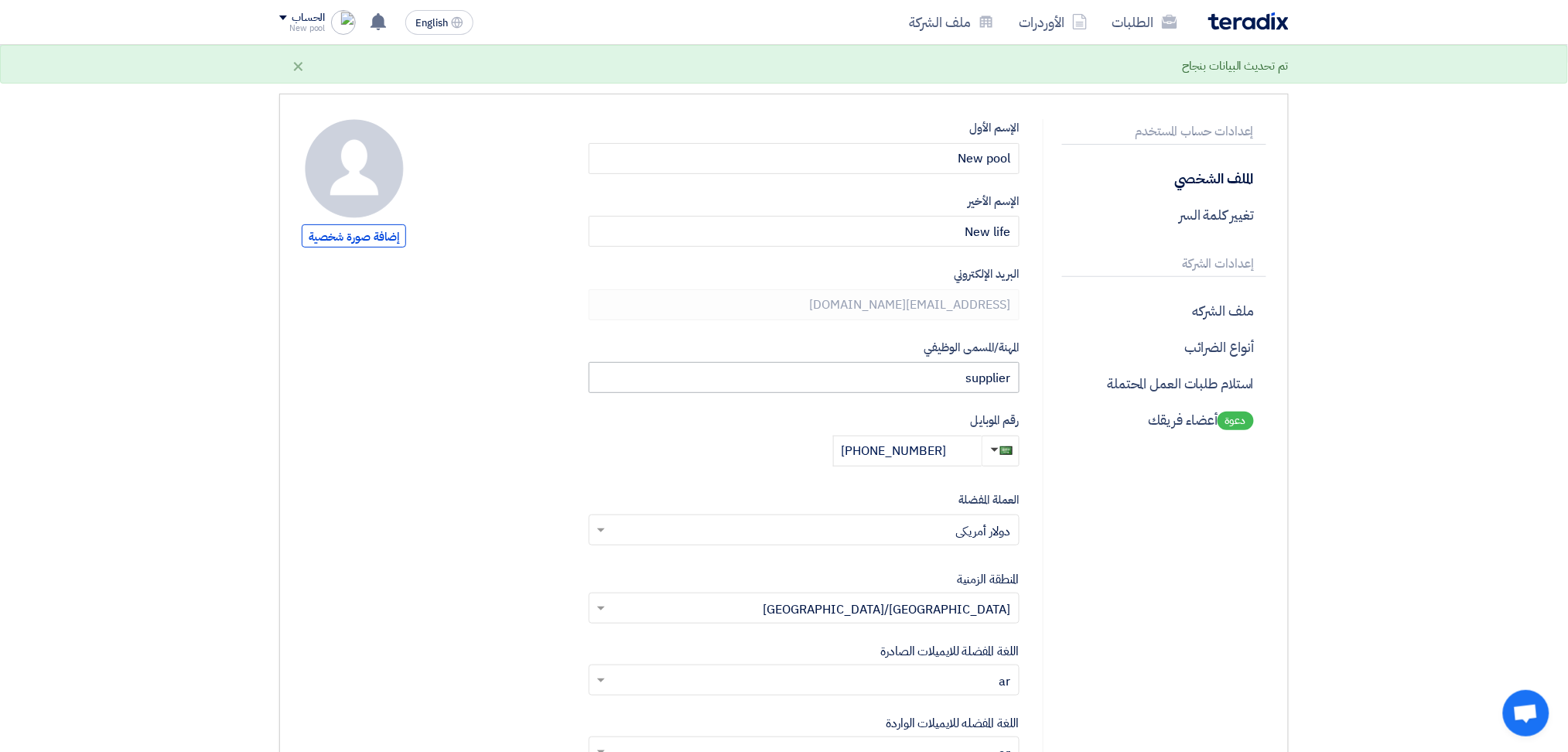
scroll to position [0, 0]
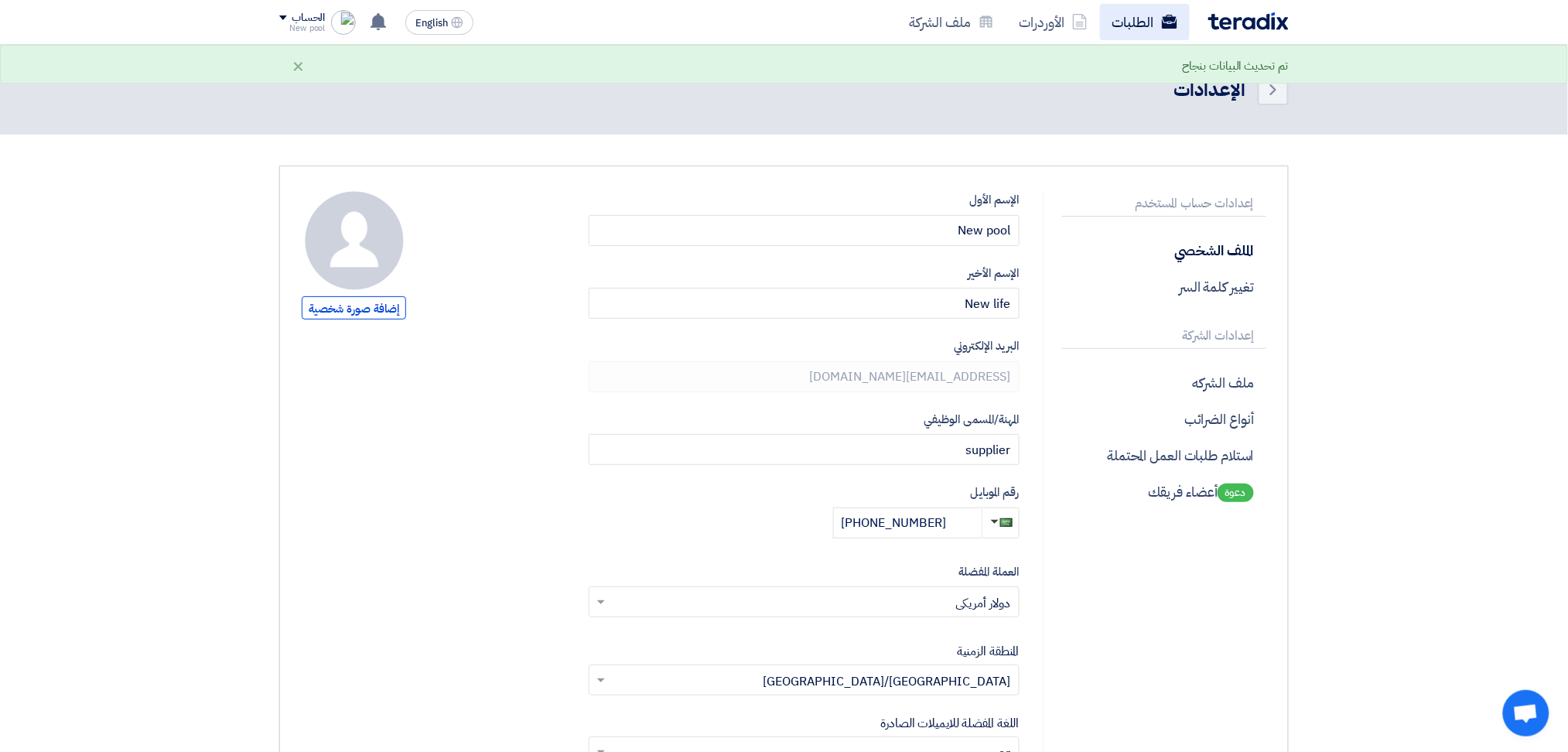
click at [1136, 24] on link "الطلبات" at bounding box center [1145, 22] width 90 height 37
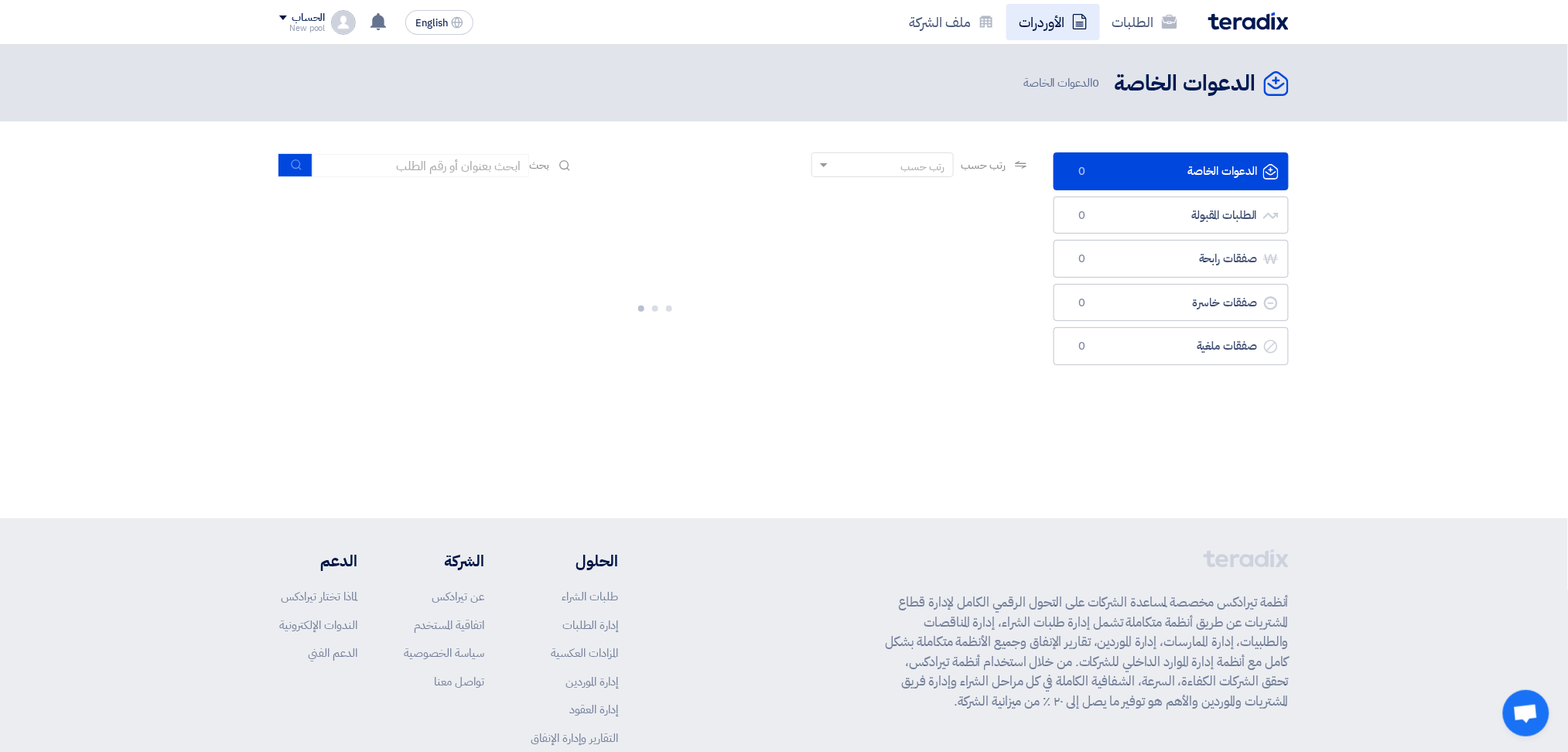
click at [1028, 17] on link "الأوردرات" at bounding box center [1053, 22] width 94 height 37
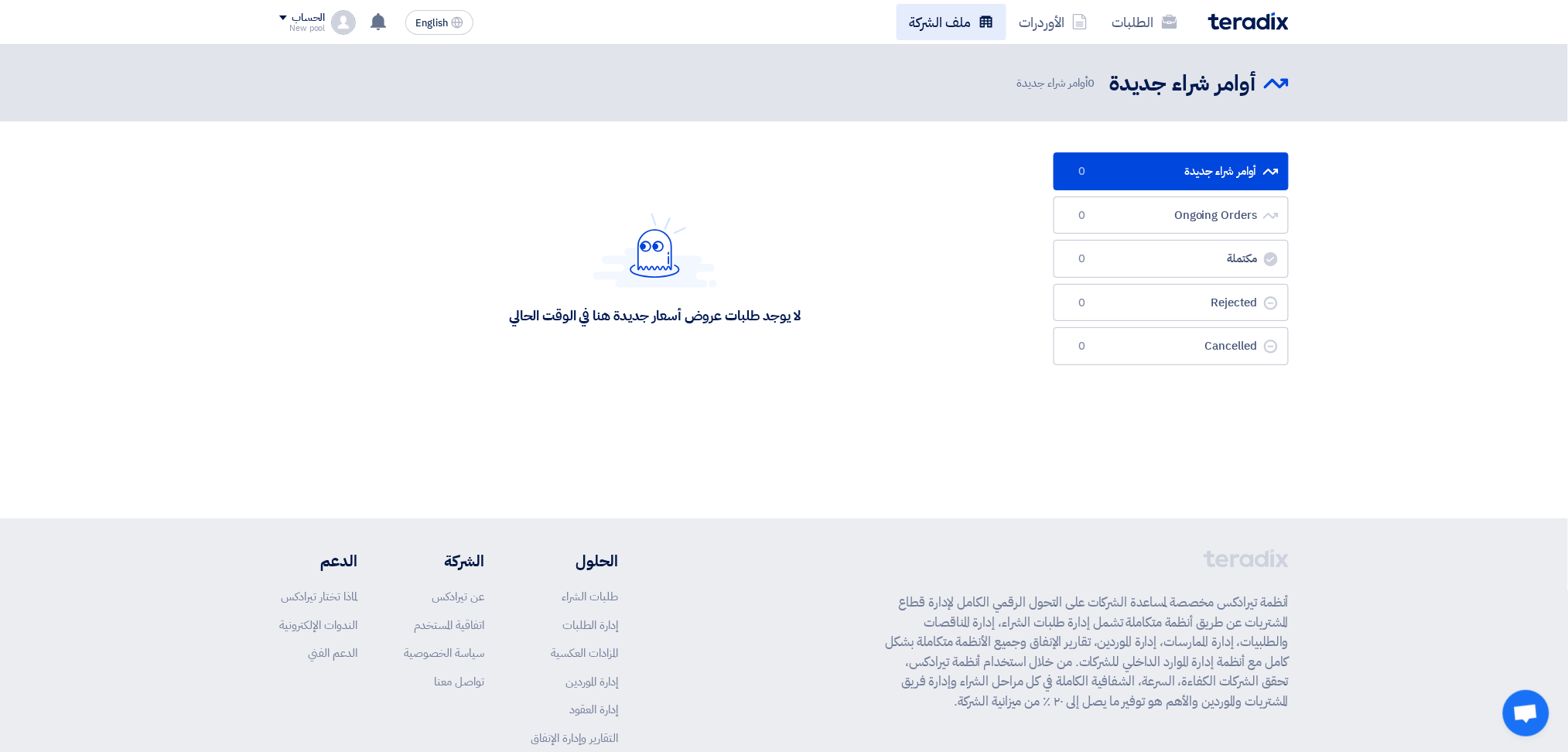
click at [951, 17] on link "ملف الشركة" at bounding box center [951, 22] width 110 height 37
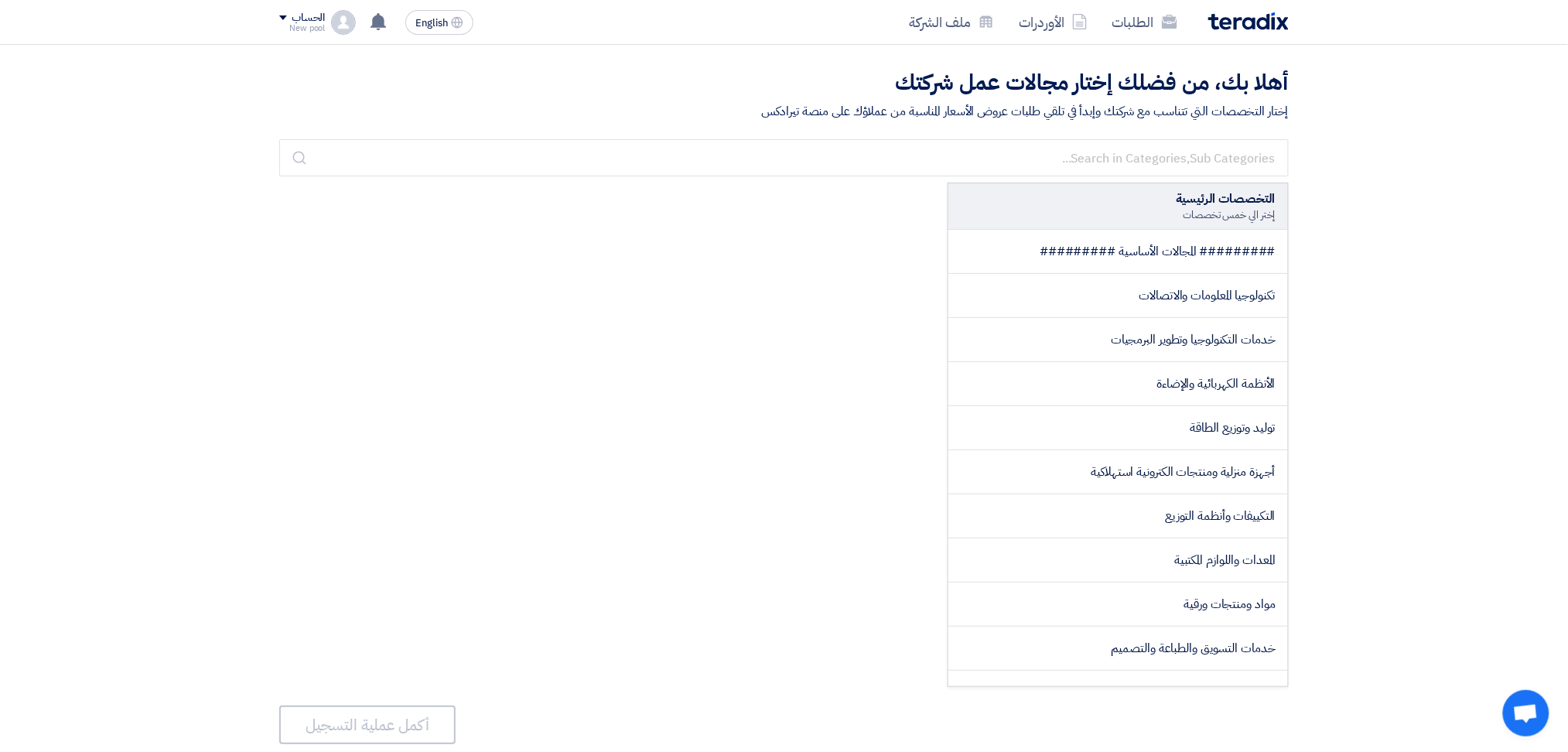
click at [1230, 23] on img at bounding box center [1249, 21] width 81 height 18
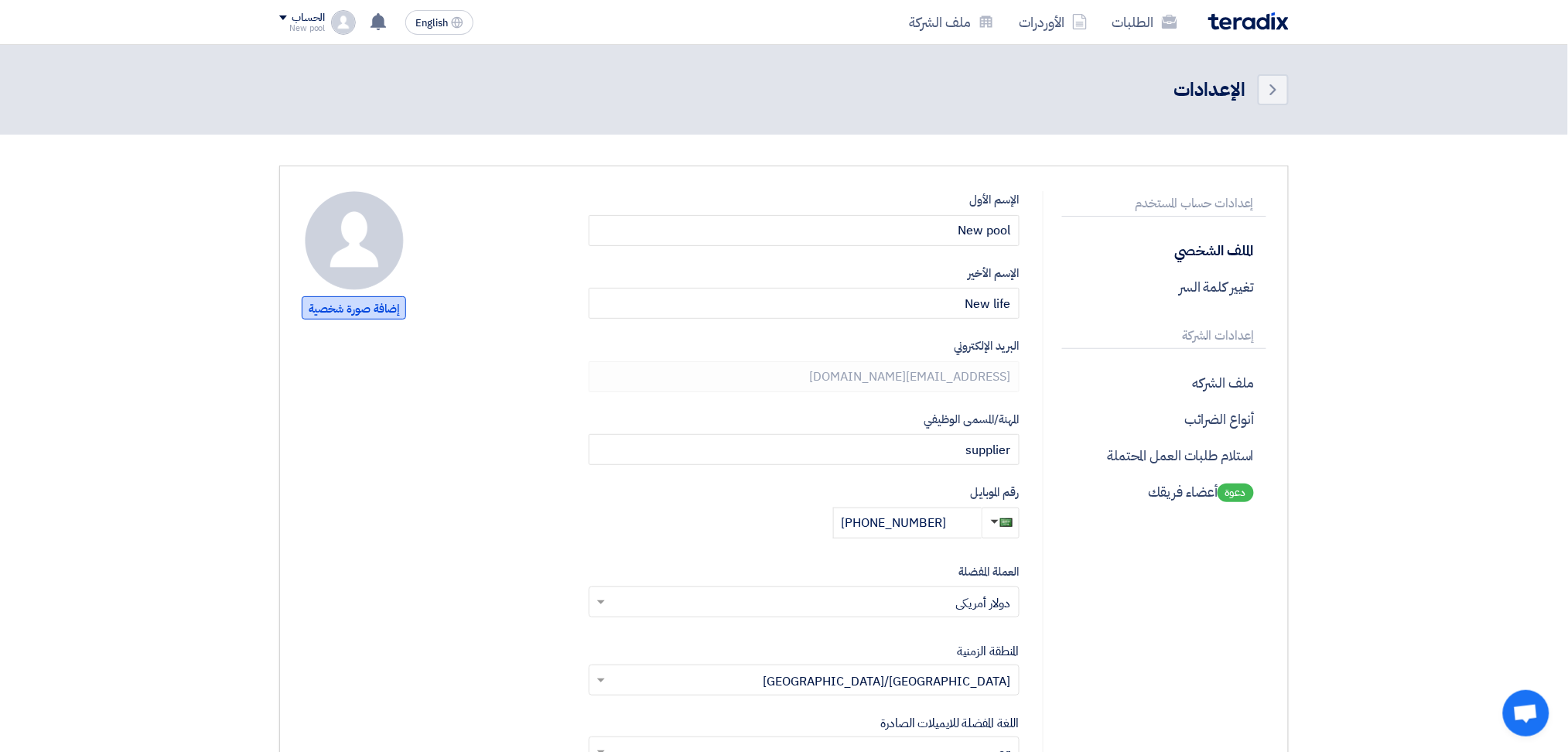
click at [370, 311] on span "إضافة صورة شخصية" at bounding box center [353, 307] width 104 height 24
type input "C:\fakepath\NewPool_Star_Isolated-with_tagline-removebg-preview.png"
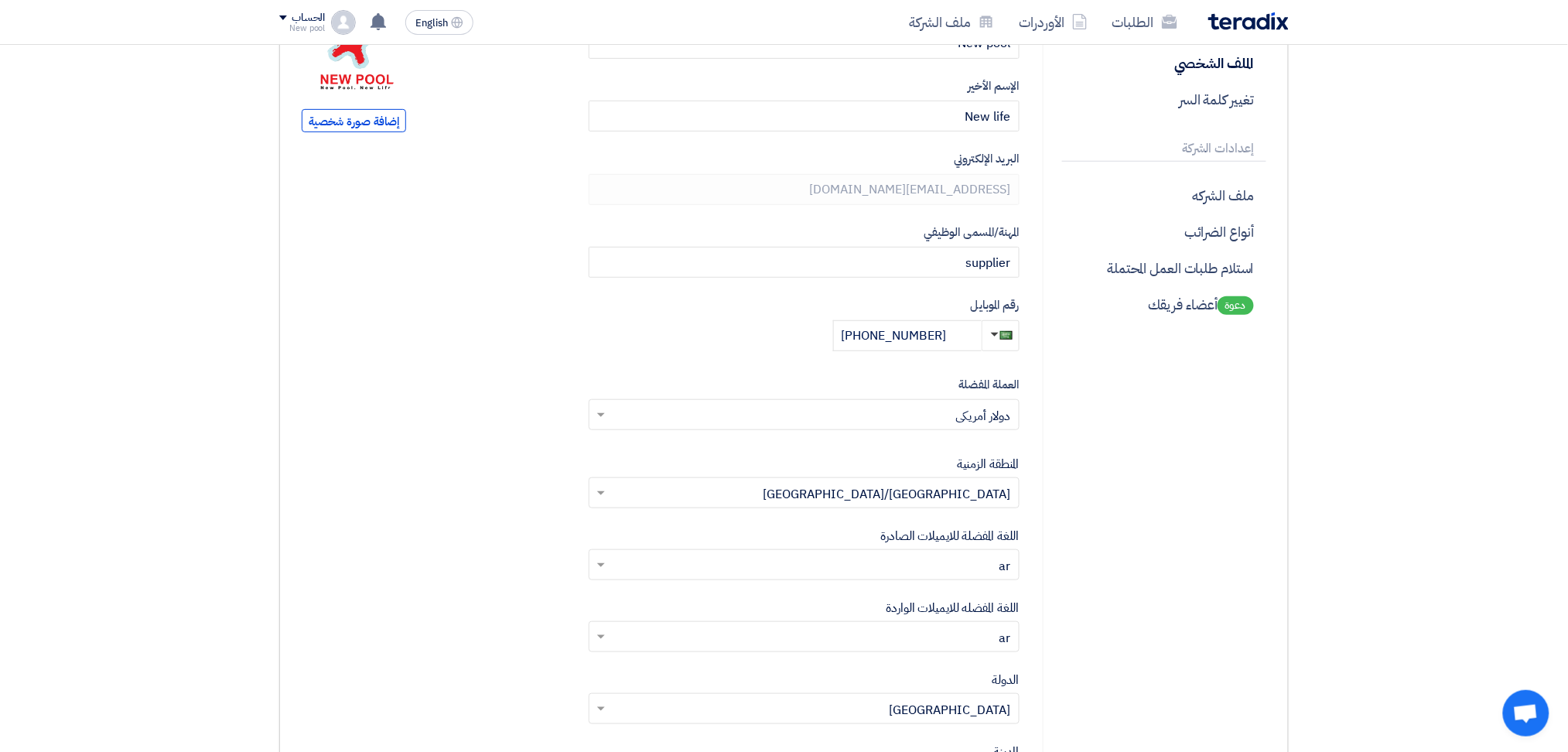
scroll to position [309, 0]
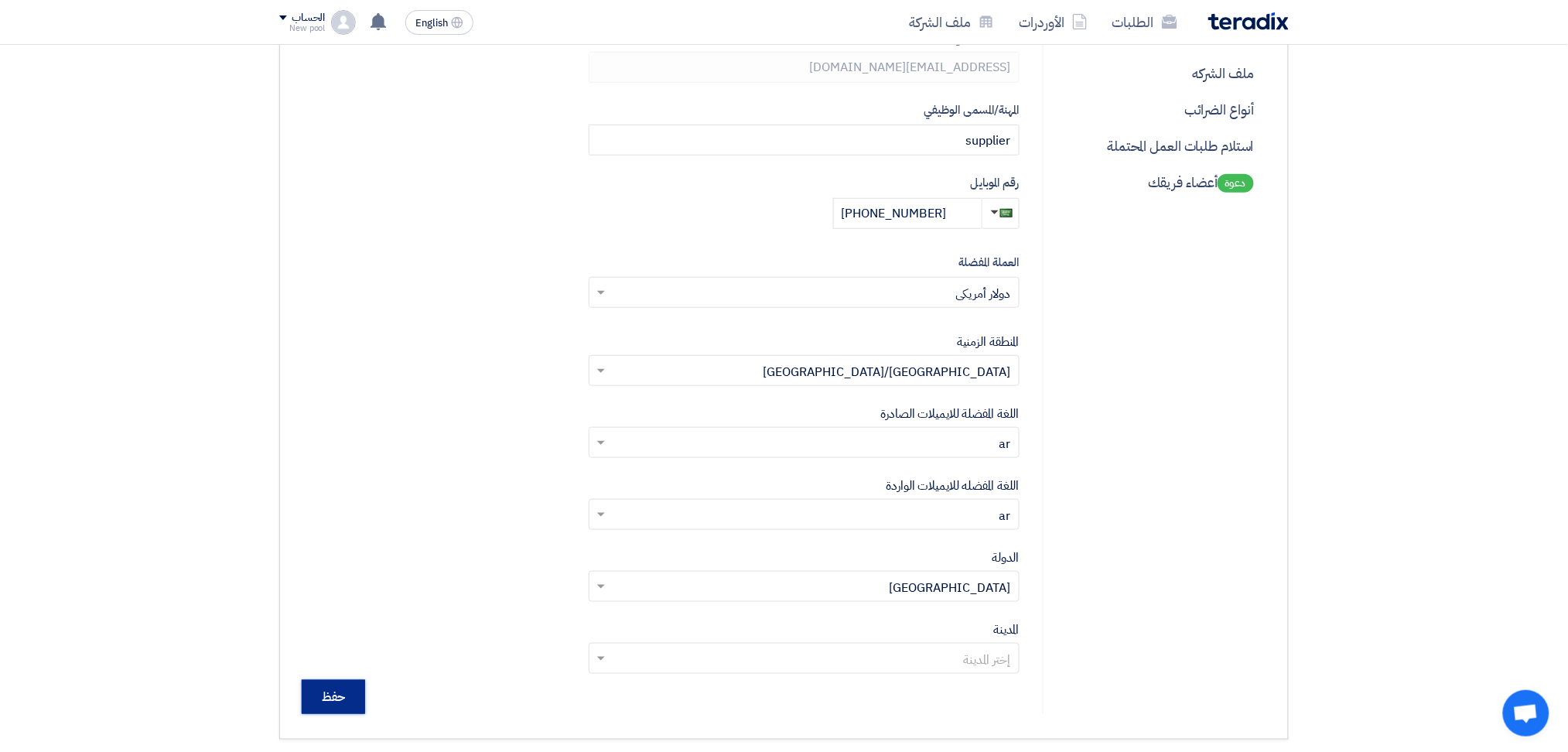
click at [339, 705] on input "حفظ" at bounding box center [334, 697] width 64 height 34
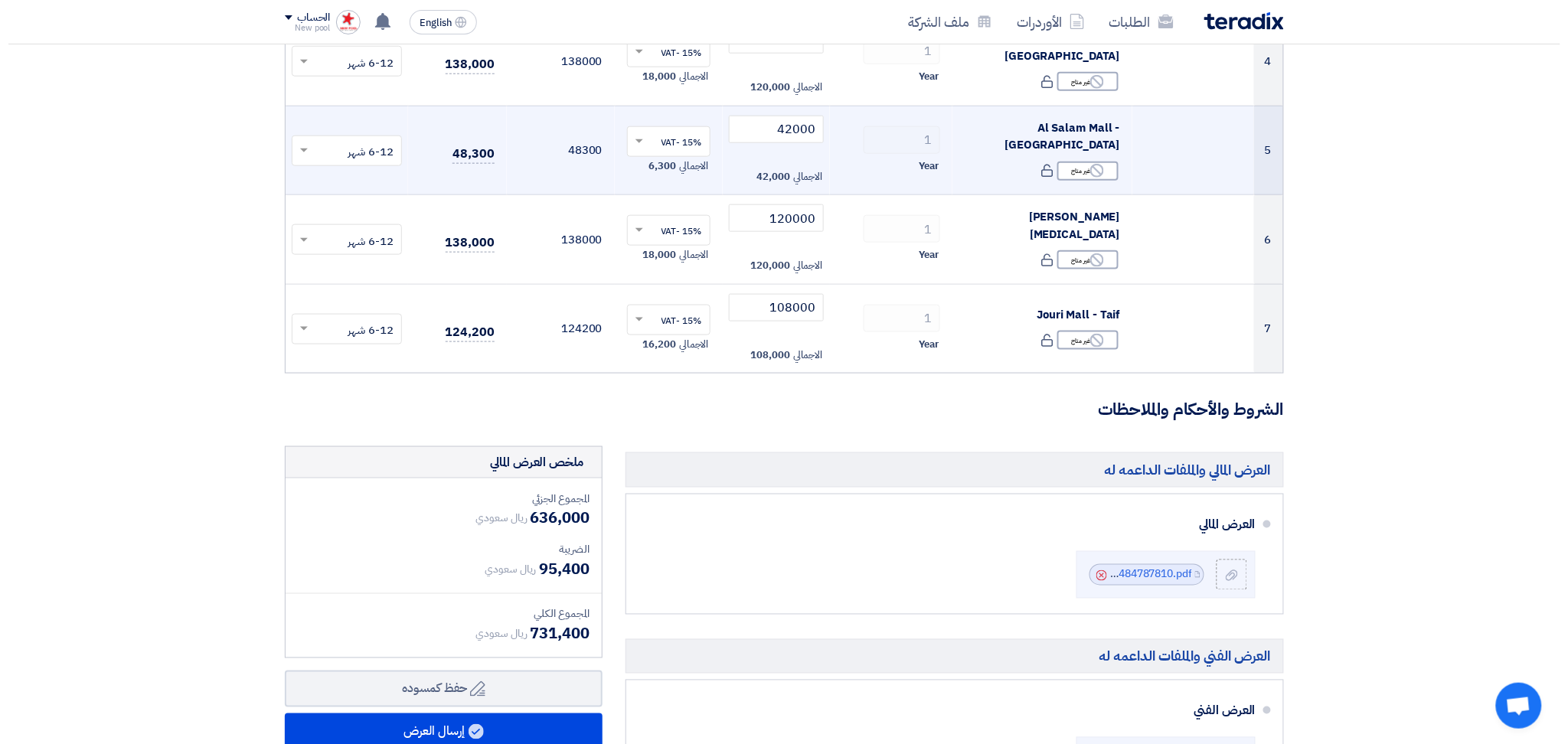
scroll to position [714, 0]
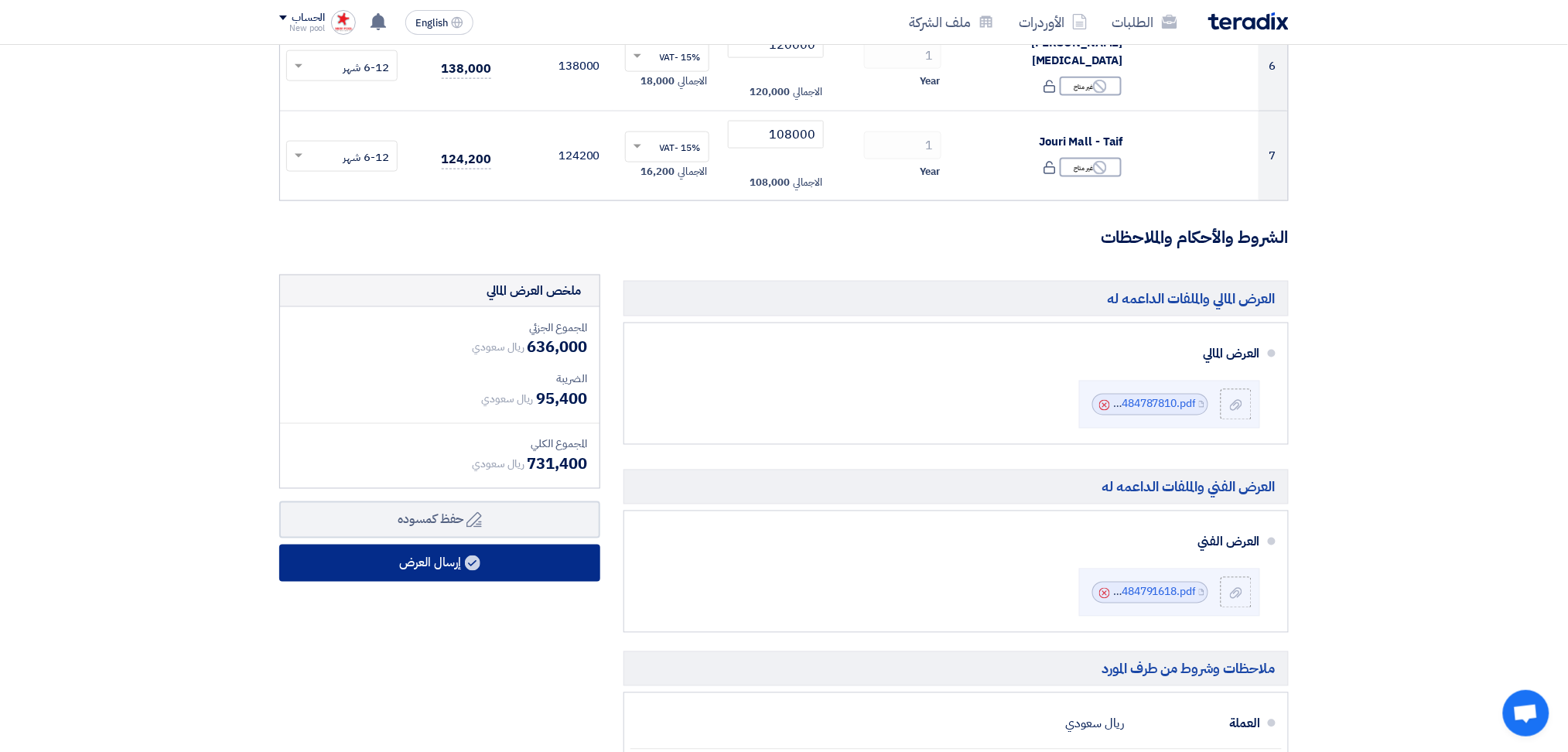
click at [441, 561] on button "إرسال العرض" at bounding box center [440, 564] width 321 height 38
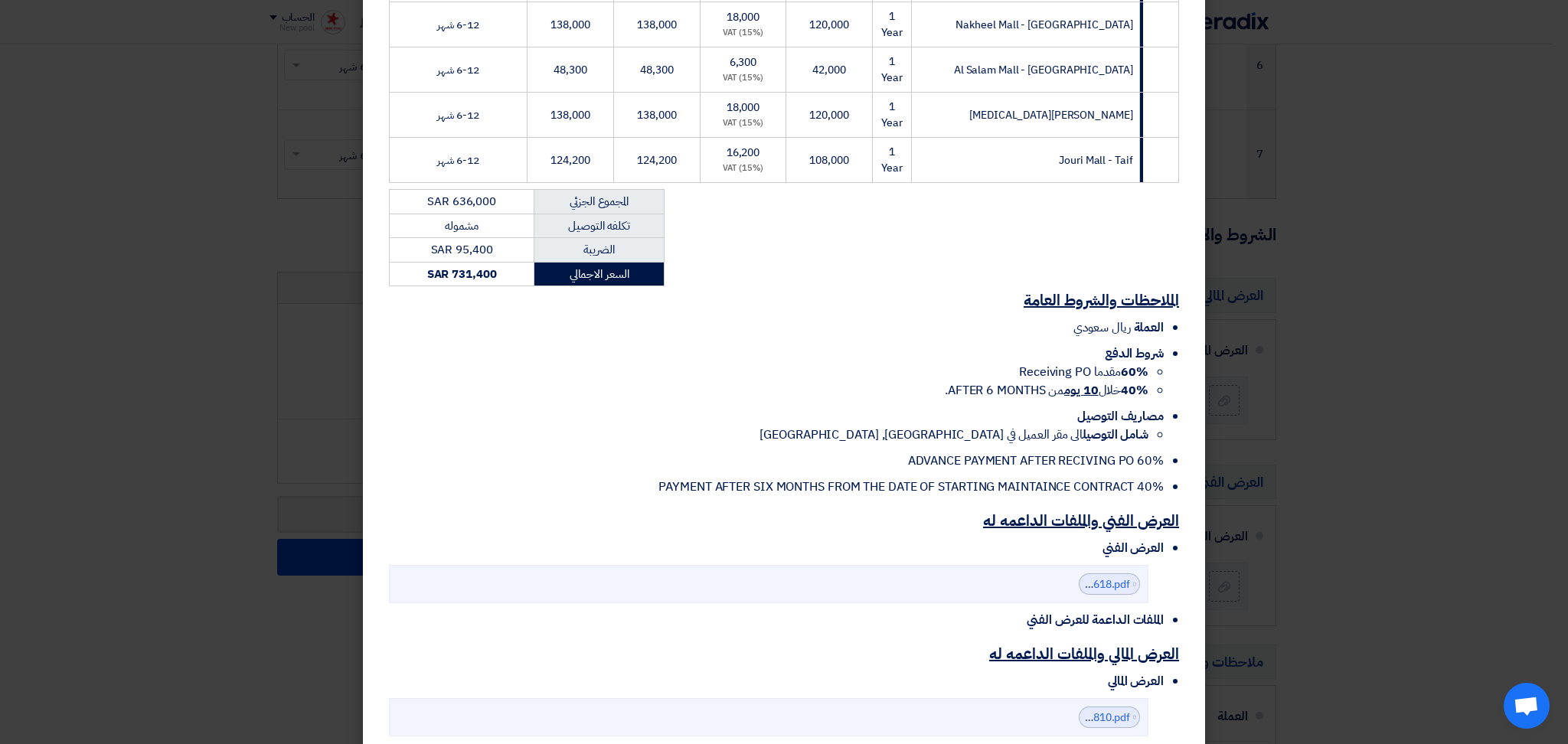
scroll to position [574, 0]
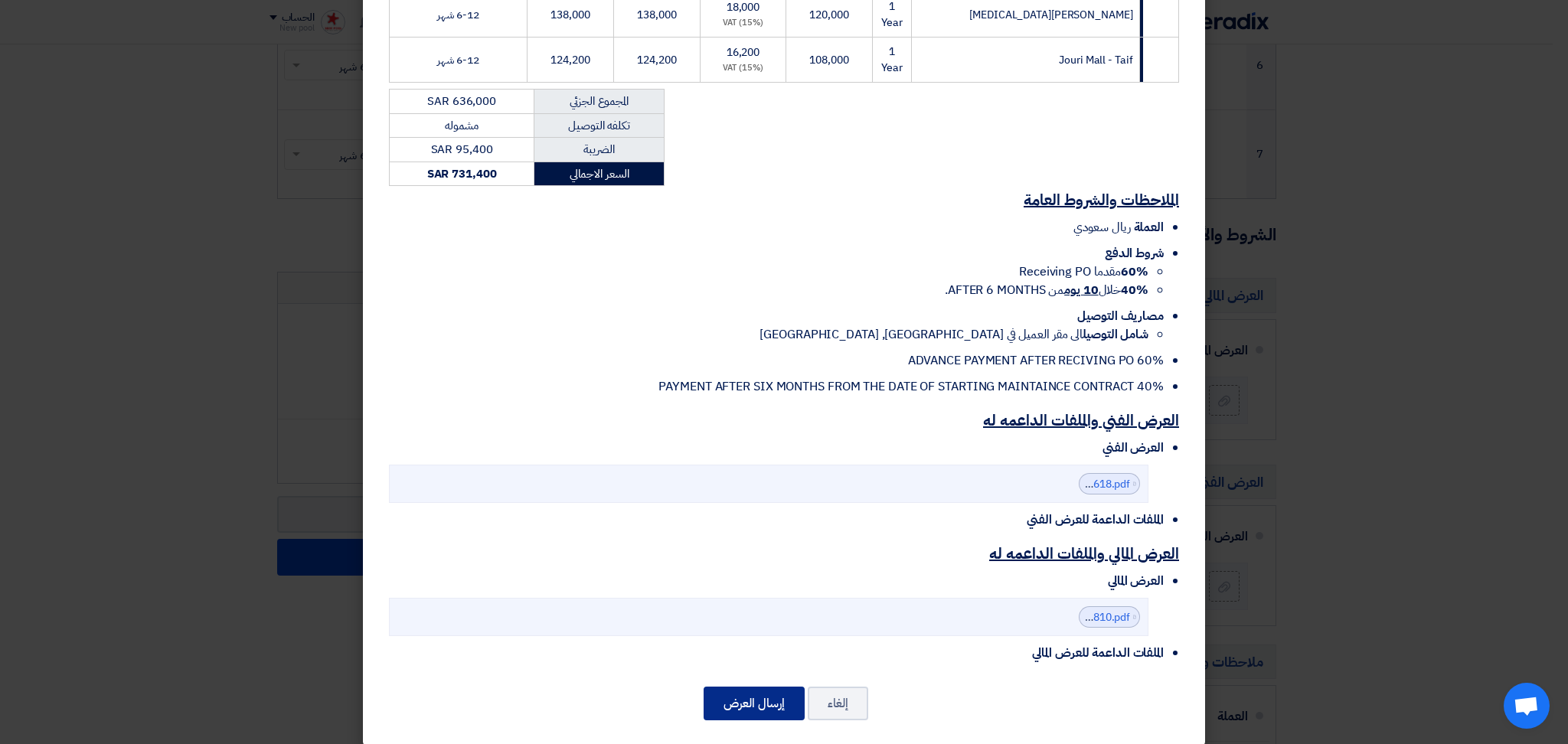
click at [767, 696] on button "إرسال العرض" at bounding box center [754, 704] width 101 height 33
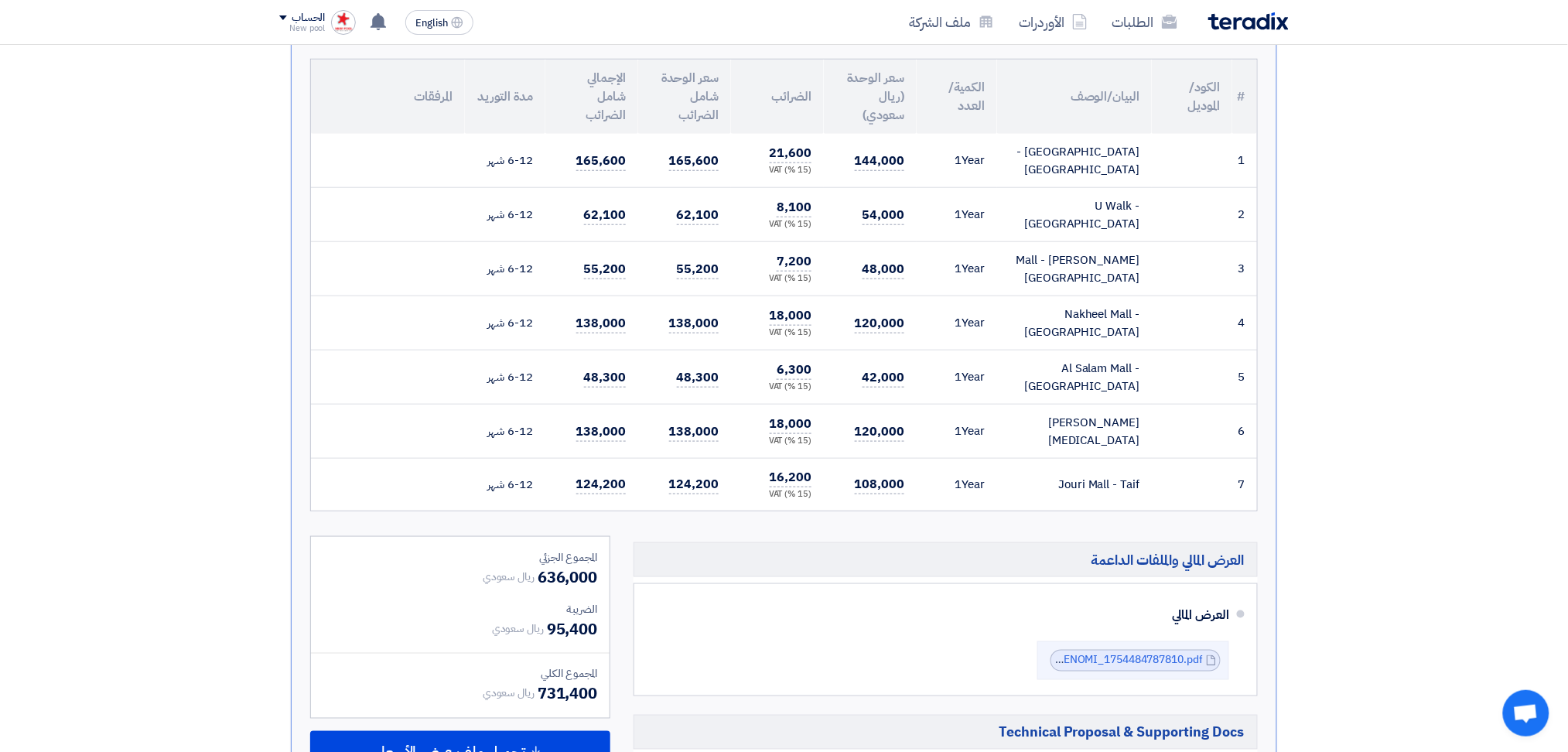
scroll to position [619, 0]
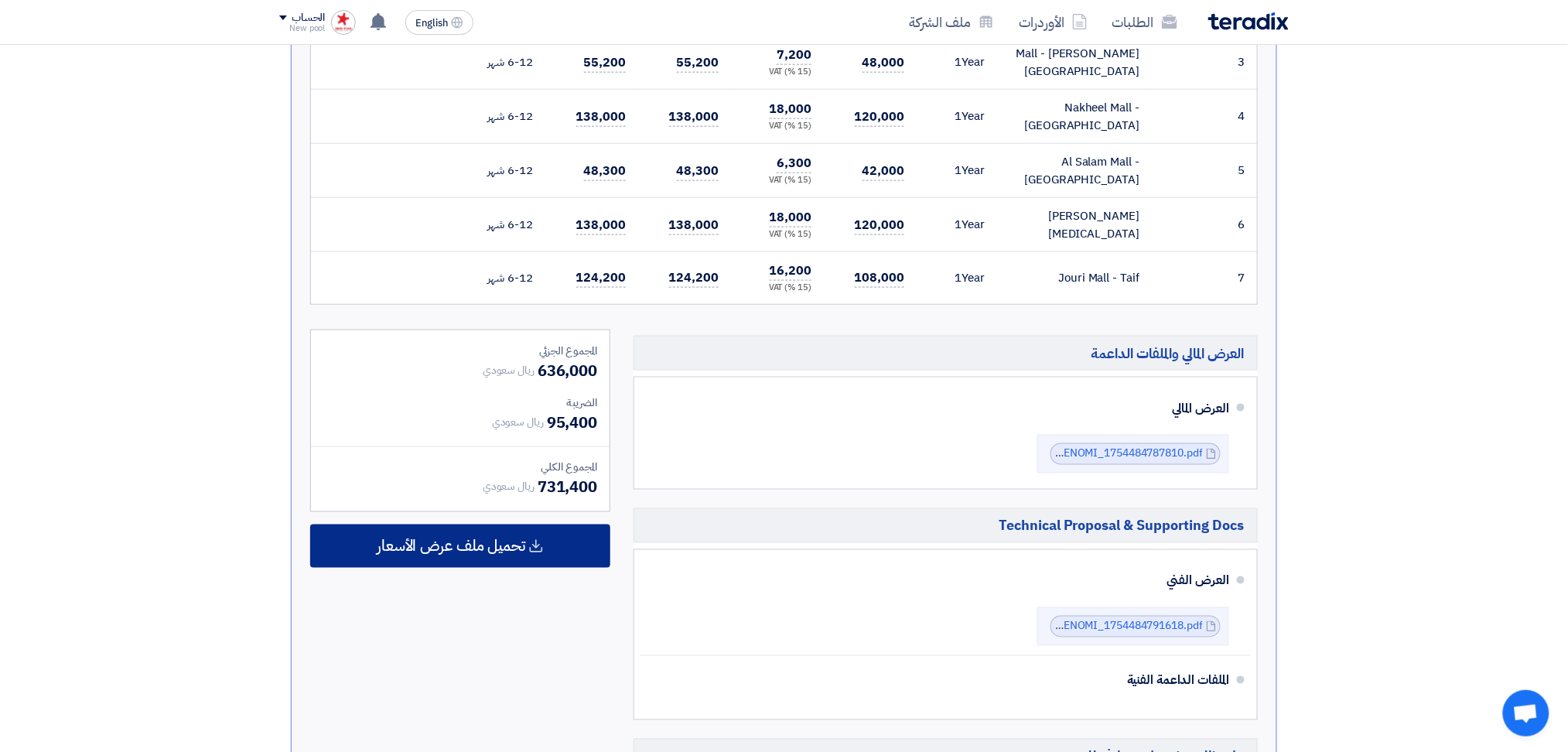
click at [518, 540] on span "تحميل ملف عرض الأسعار" at bounding box center [451, 546] width 148 height 14
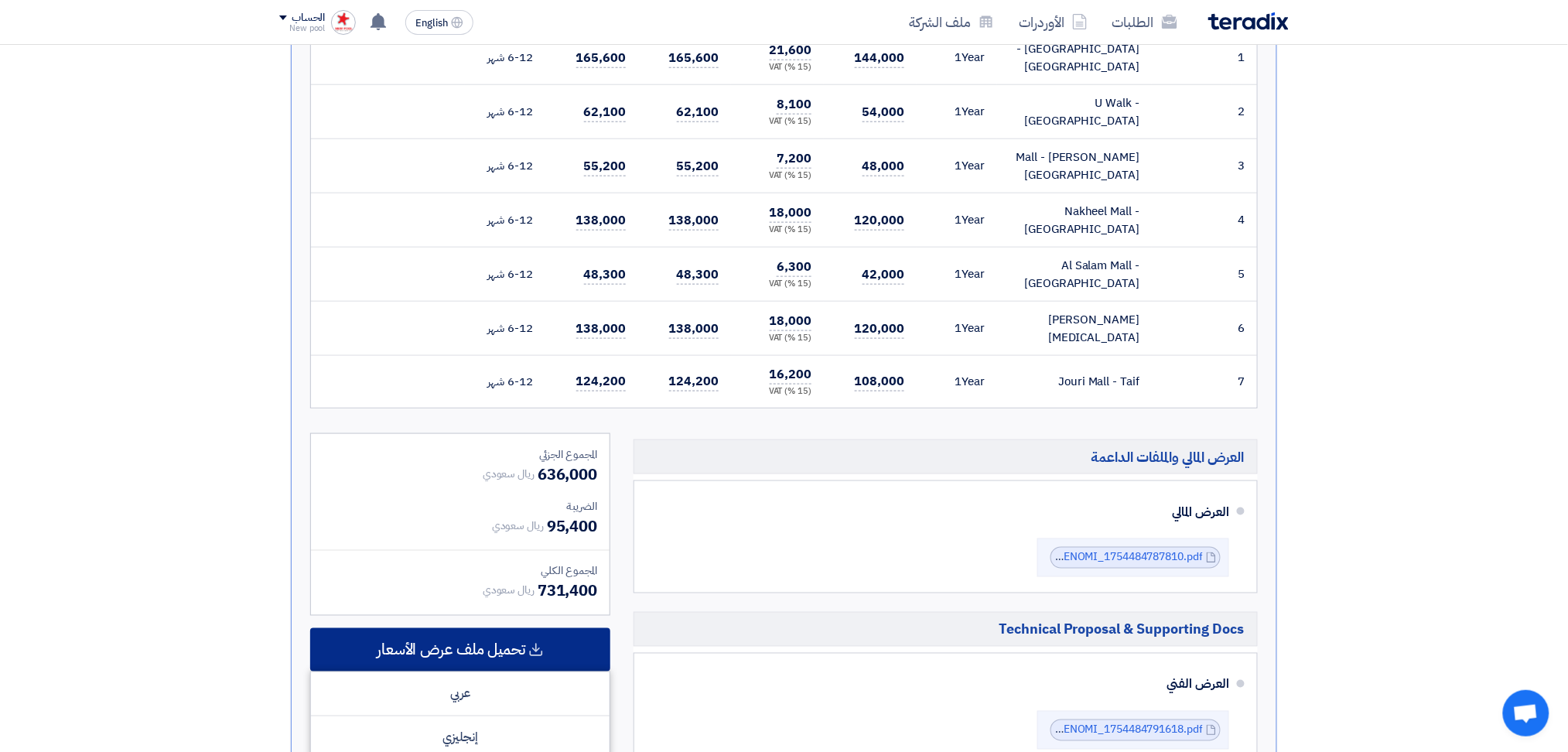
scroll to position [722, 0]
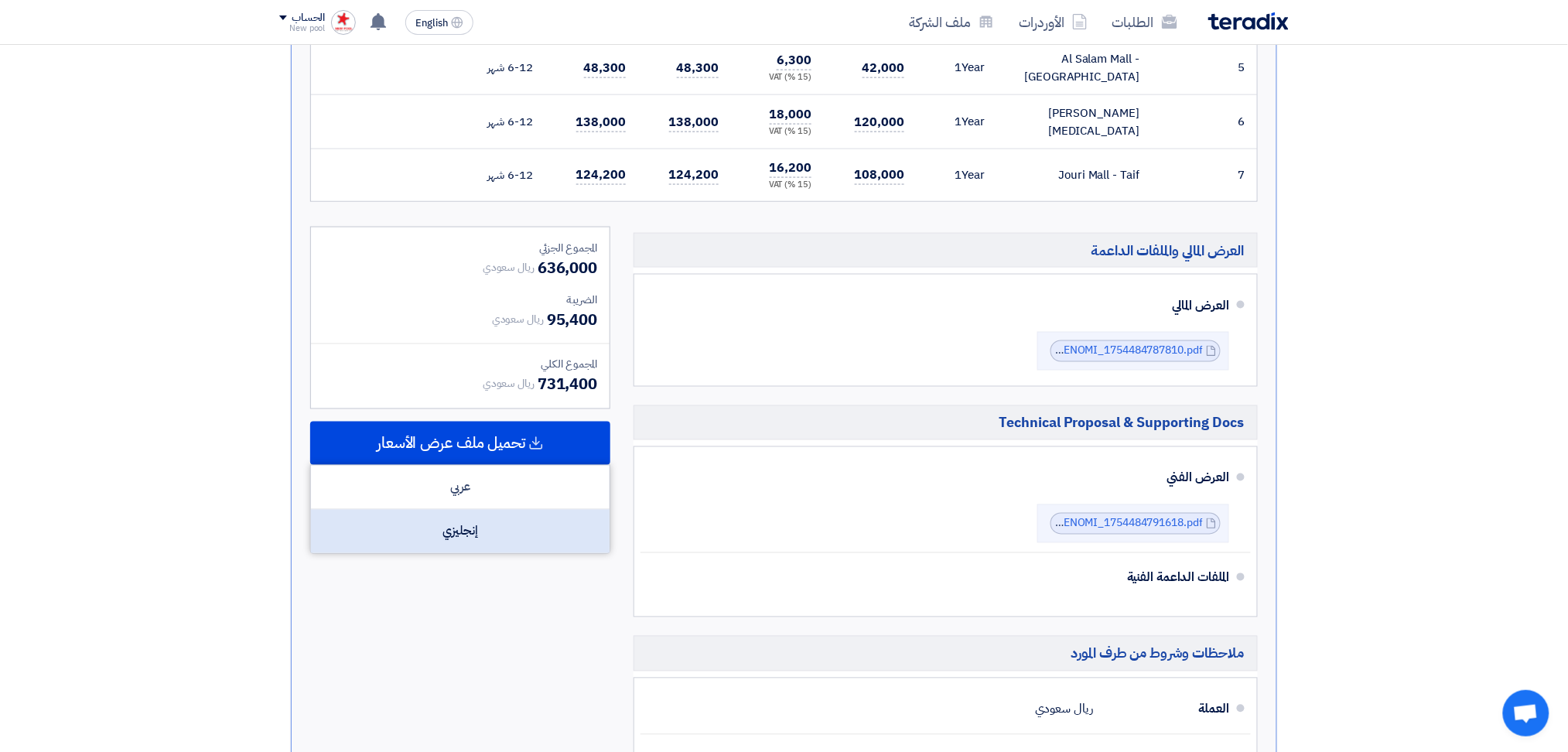
click at [469, 527] on div "إنجليزي" at bounding box center [460, 532] width 299 height 43
click at [411, 650] on div "المجموع الجزئي ريال سعودي 636,000 الضريبة ريال سعودي 95,400 المجموع الكلي ريال …" at bounding box center [460, 613] width 323 height 774
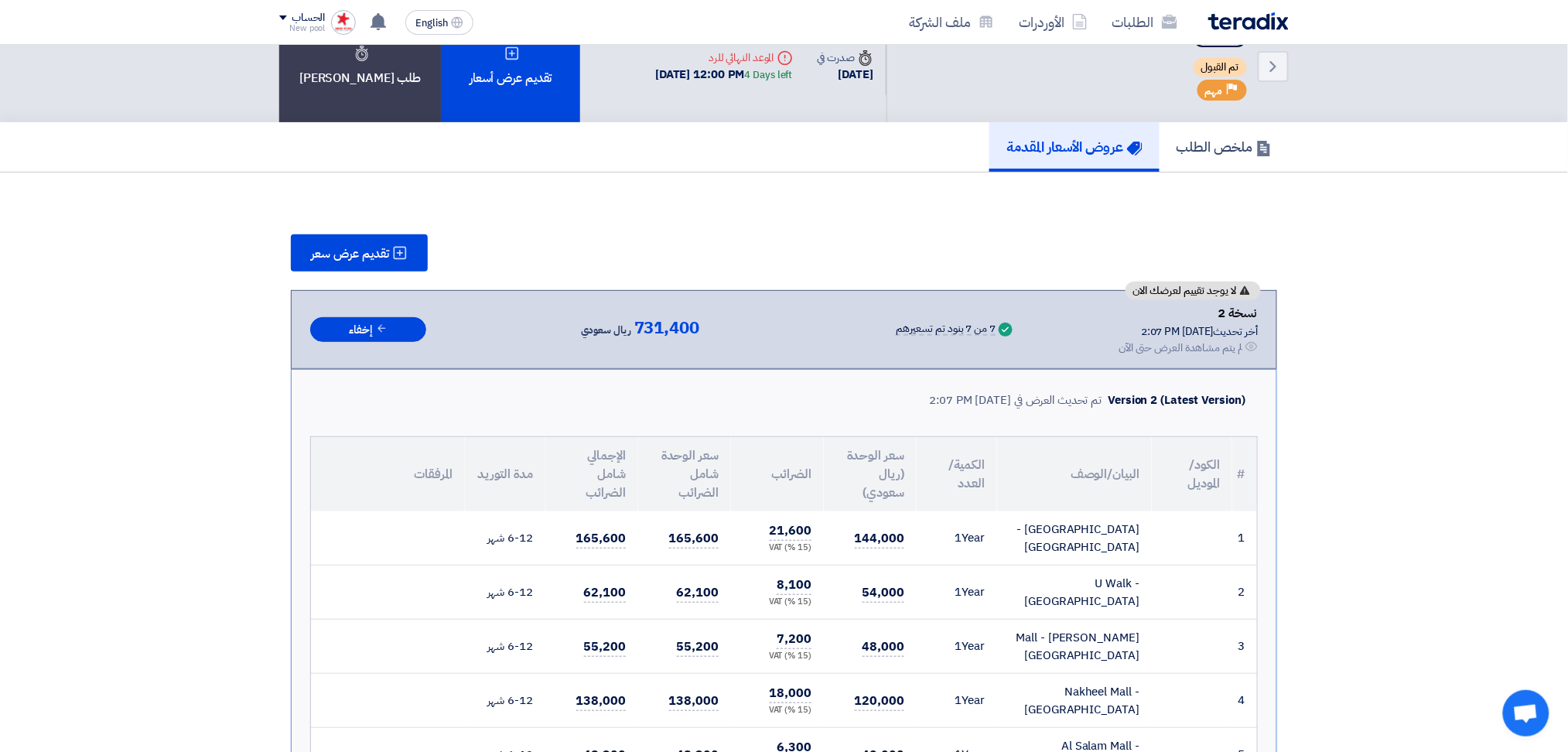
scroll to position [0, 0]
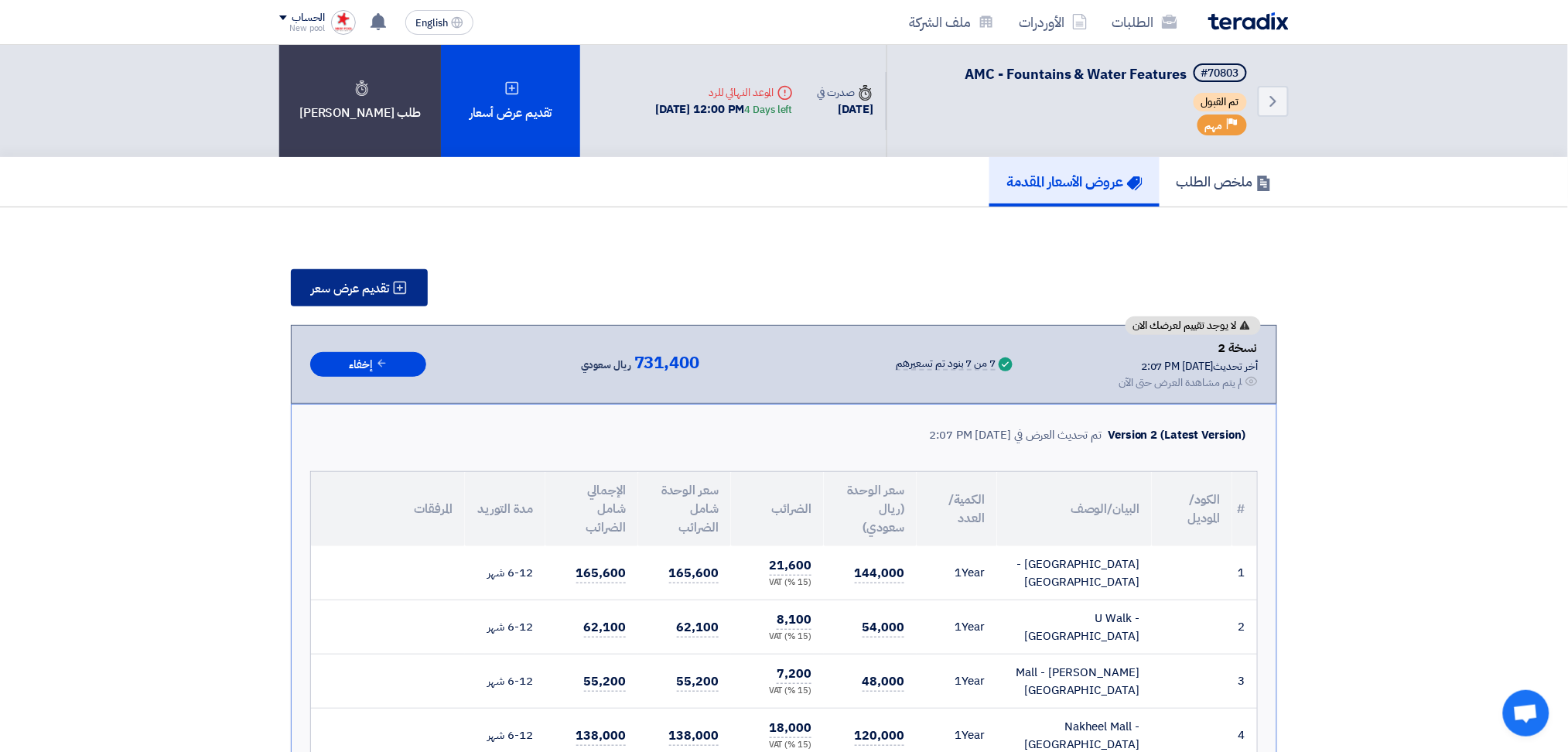
click at [361, 287] on span "تقديم عرض سعر" at bounding box center [349, 289] width 78 height 12
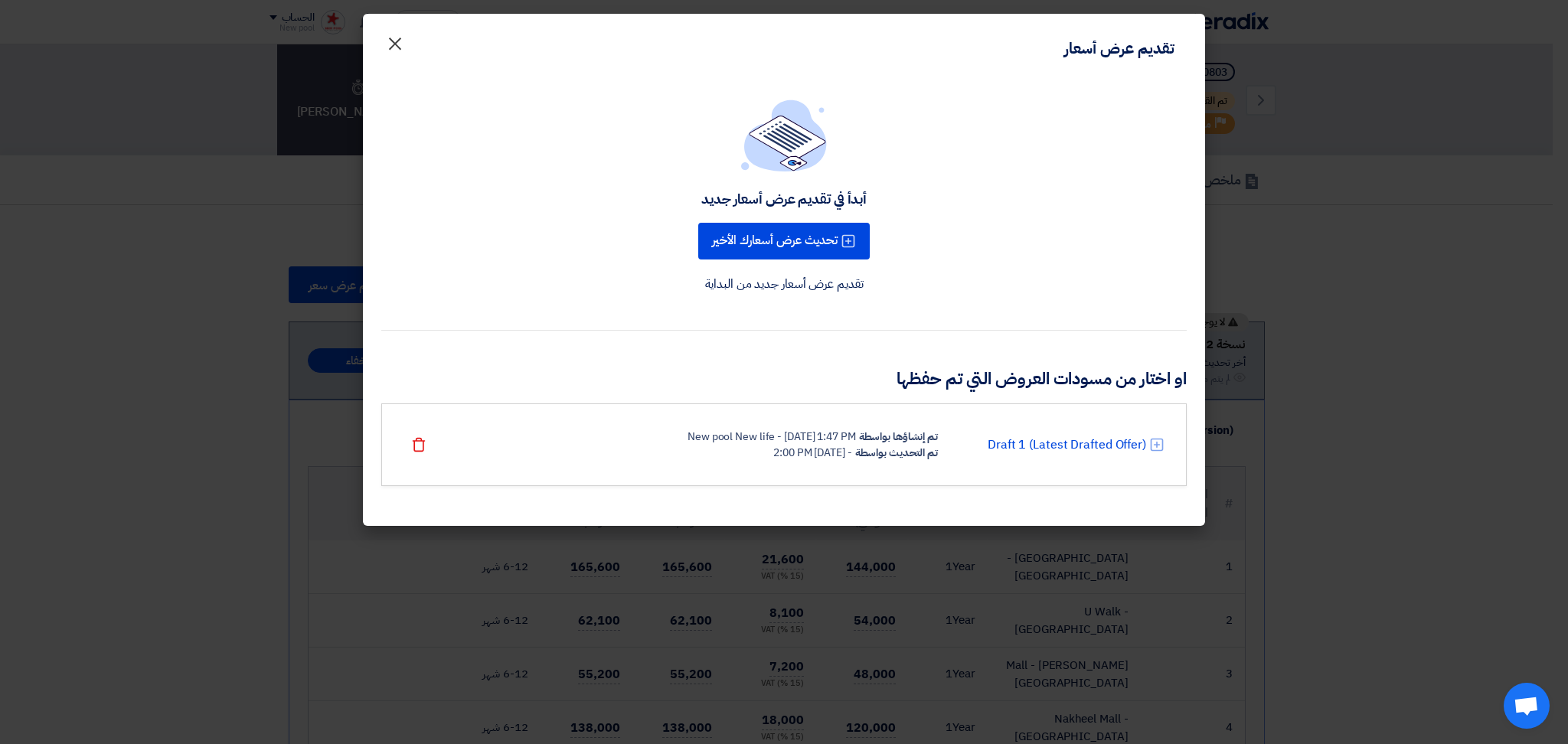
click at [395, 27] on span "×" at bounding box center [395, 42] width 19 height 46
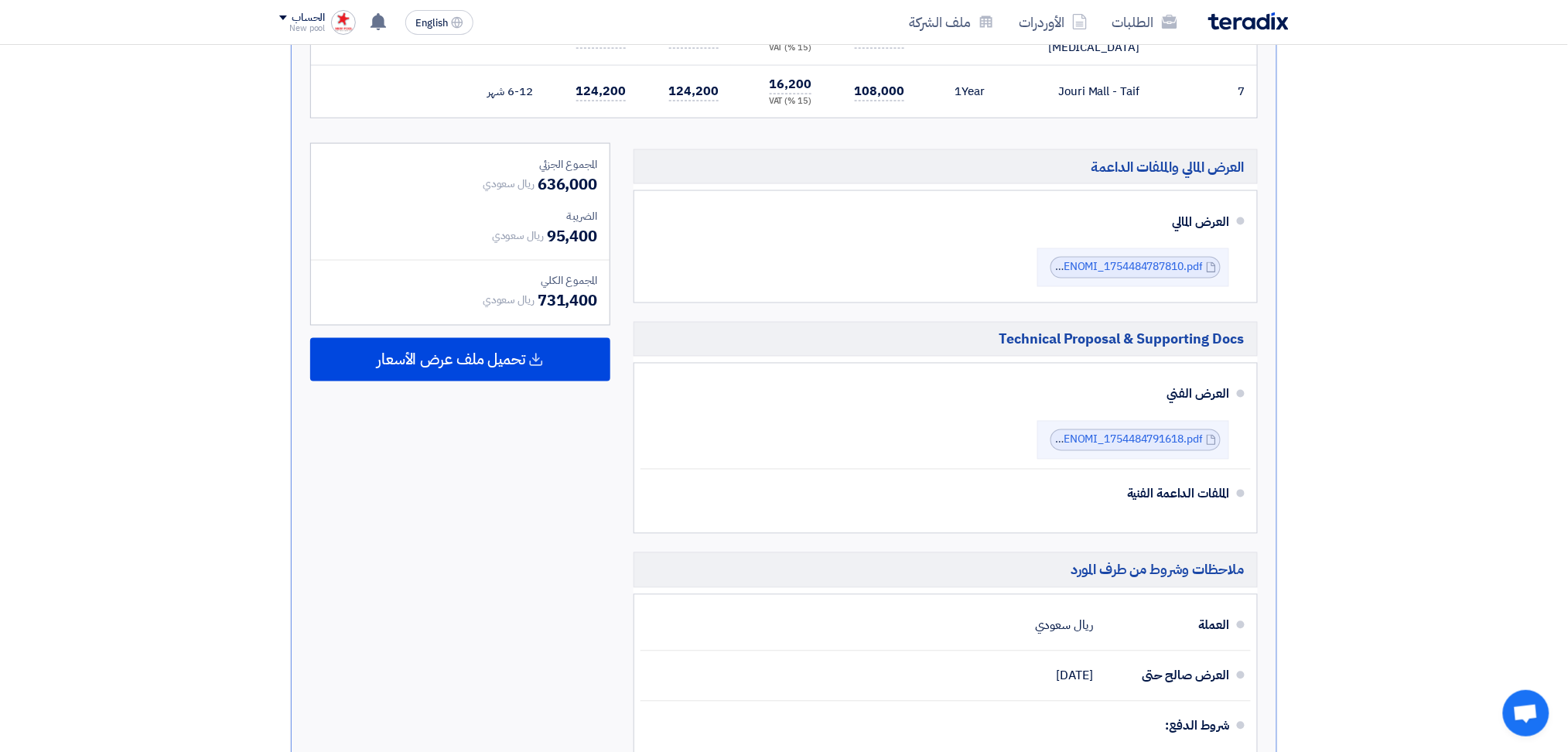
scroll to position [1135, 0]
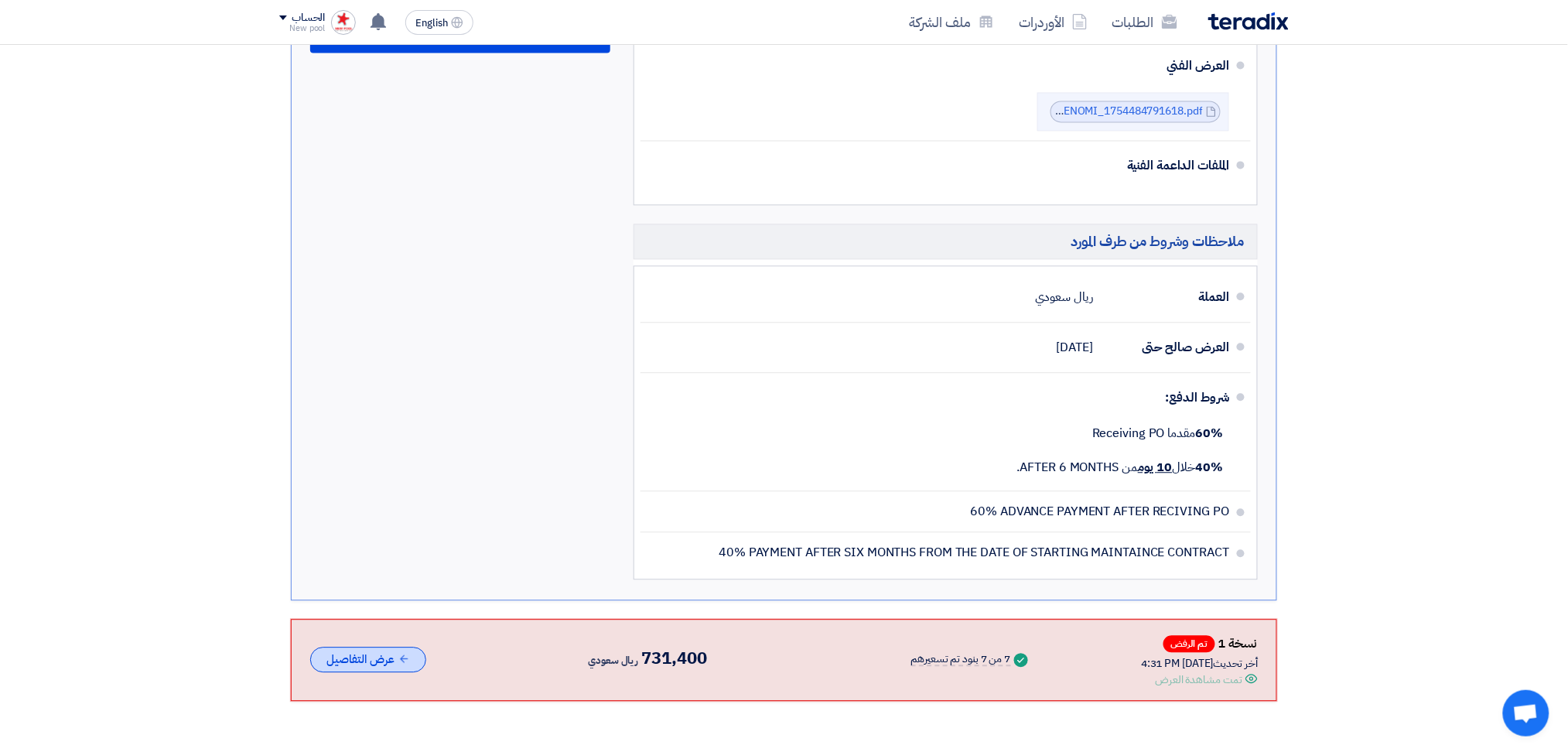
click at [380, 647] on button "عرض التفاصيل" at bounding box center [368, 659] width 116 height 25
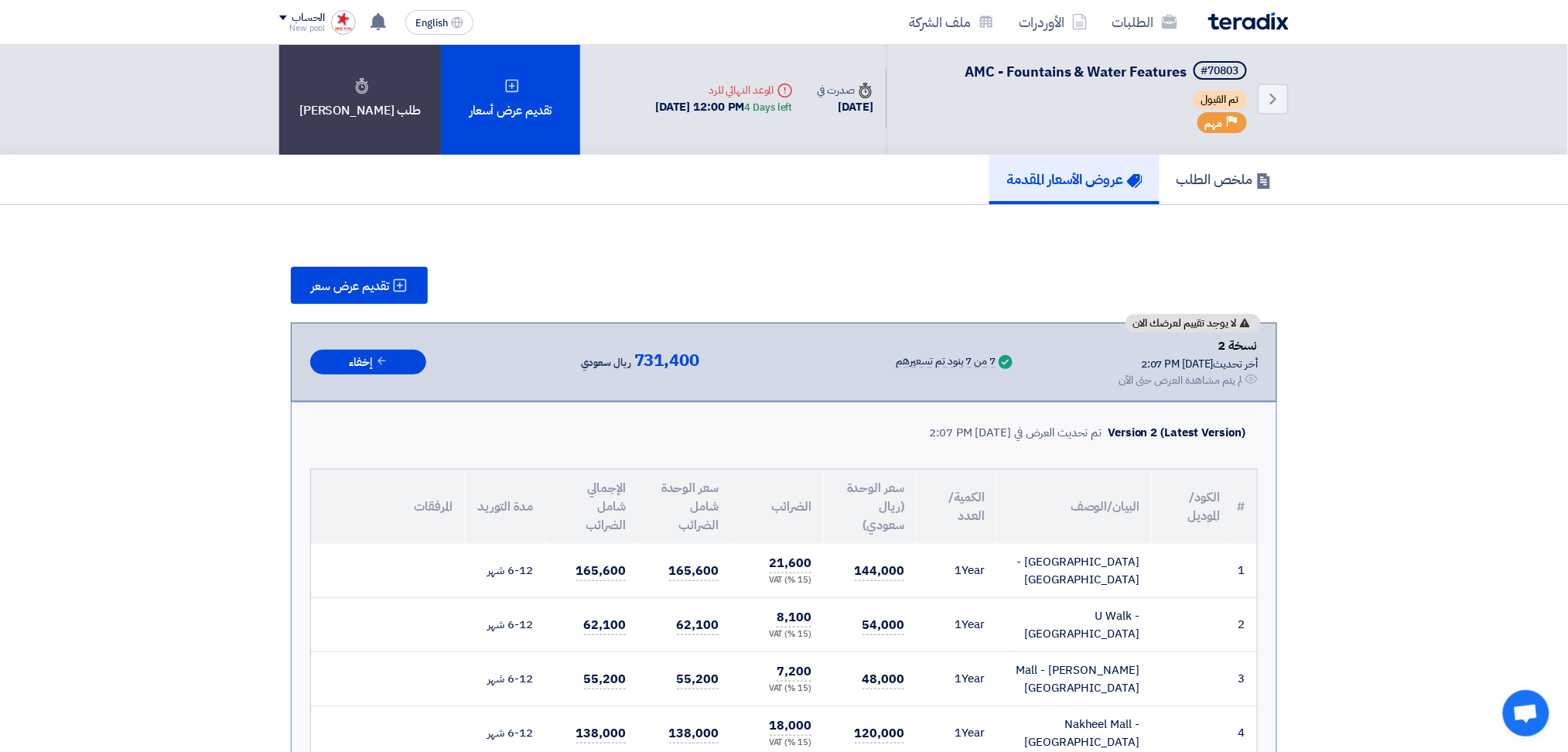
scroll to position [0, 0]
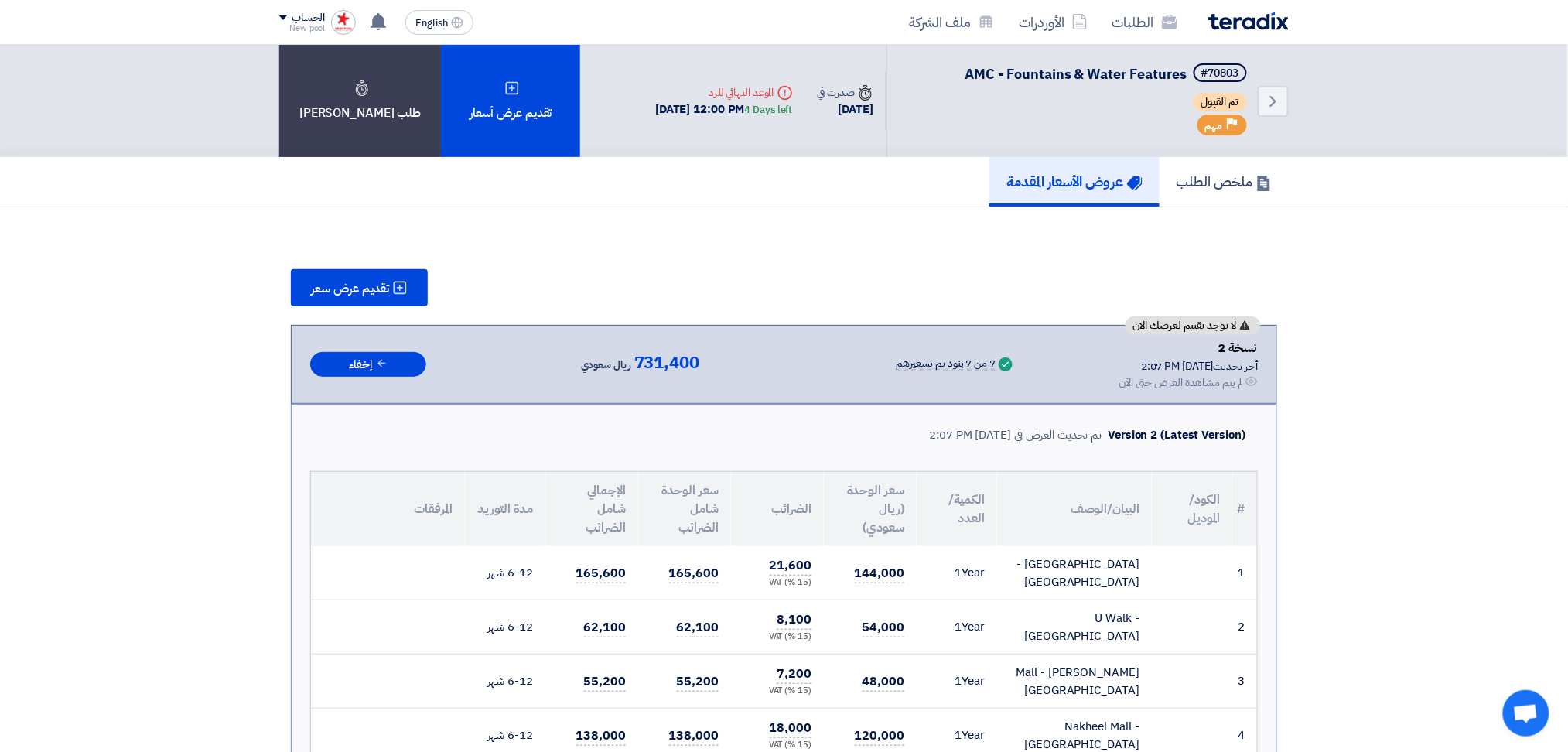
click at [1231, 103] on span "تم القبول" at bounding box center [1219, 102] width 54 height 19
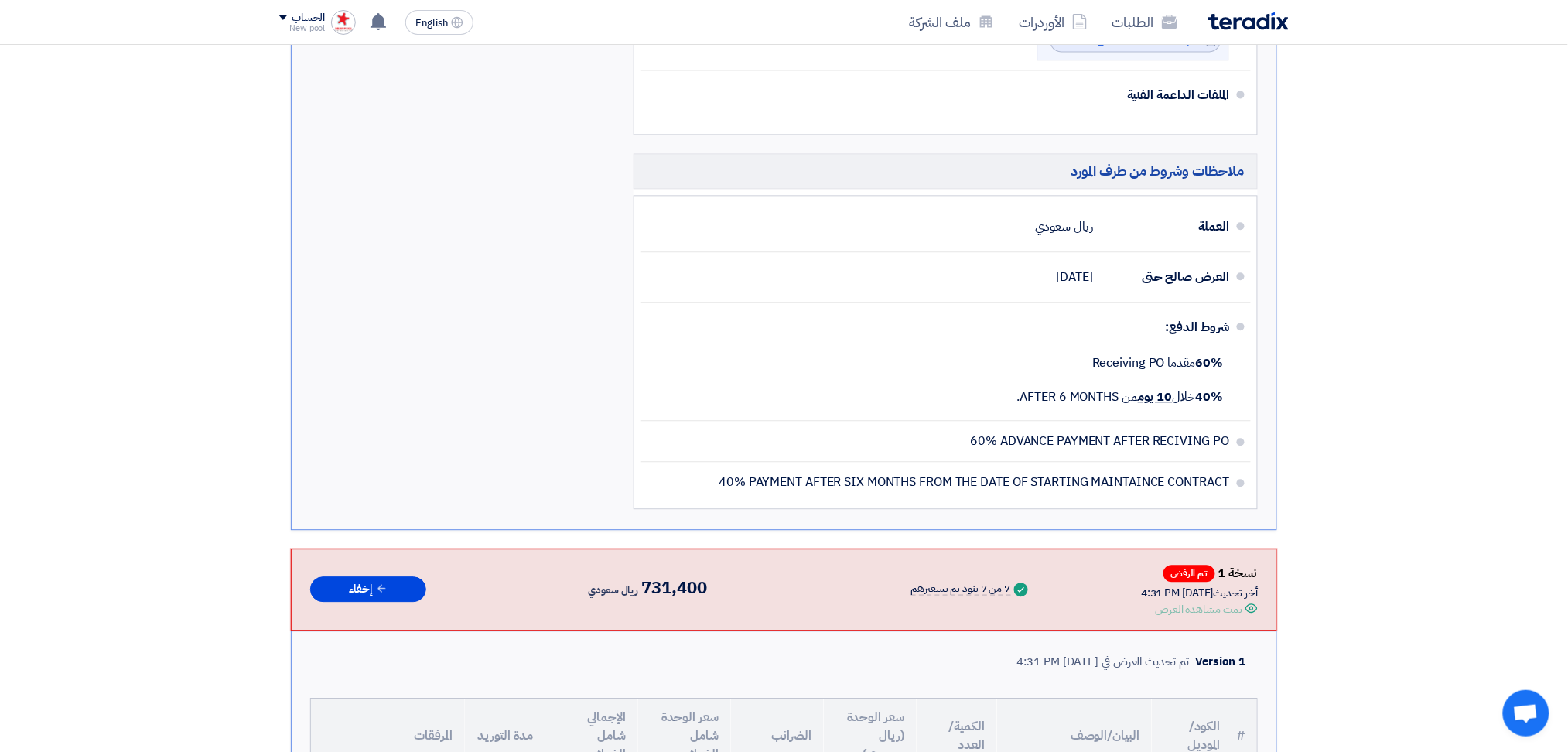
scroll to position [1238, 0]
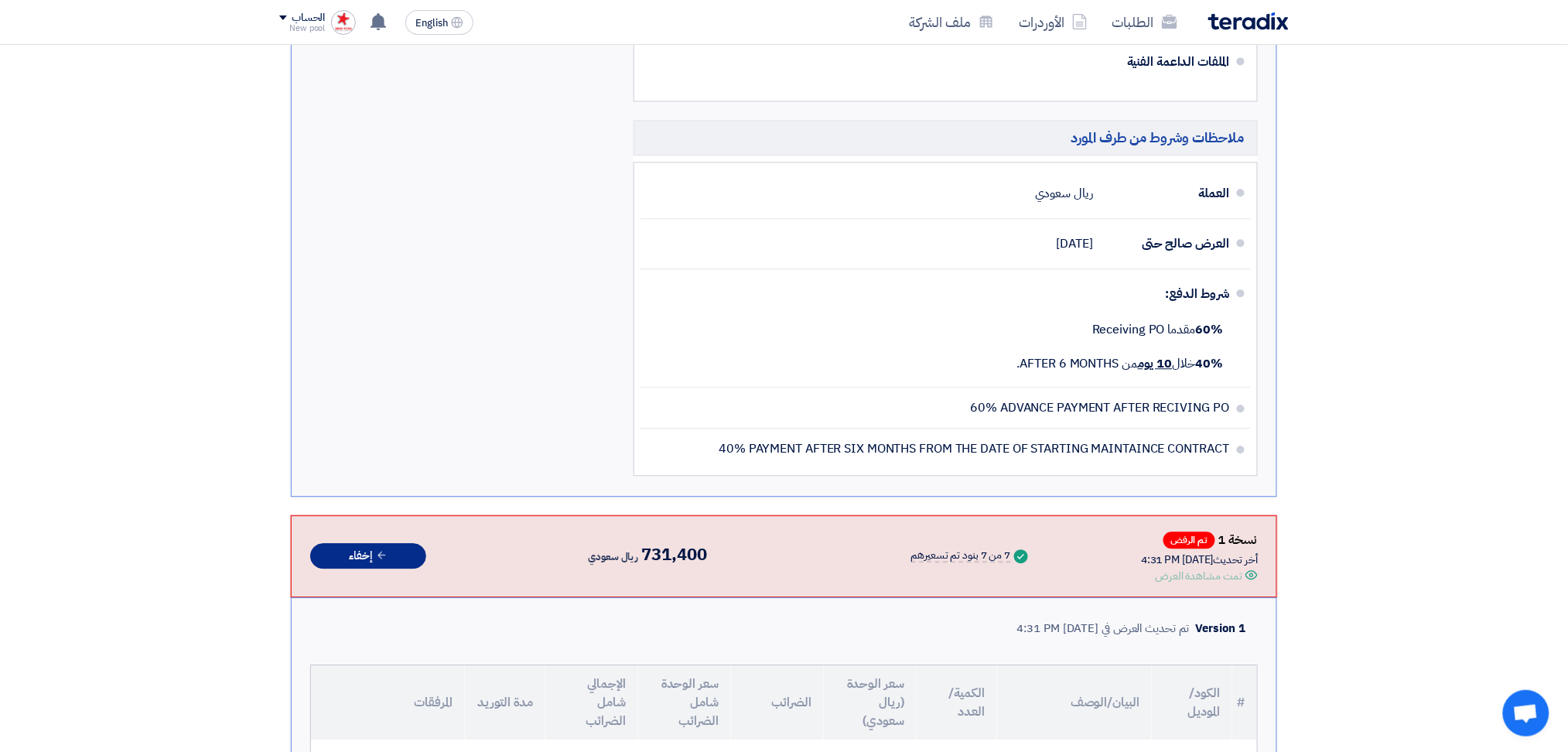
click at [369, 543] on button "إخفاء" at bounding box center [368, 556] width 116 height 25
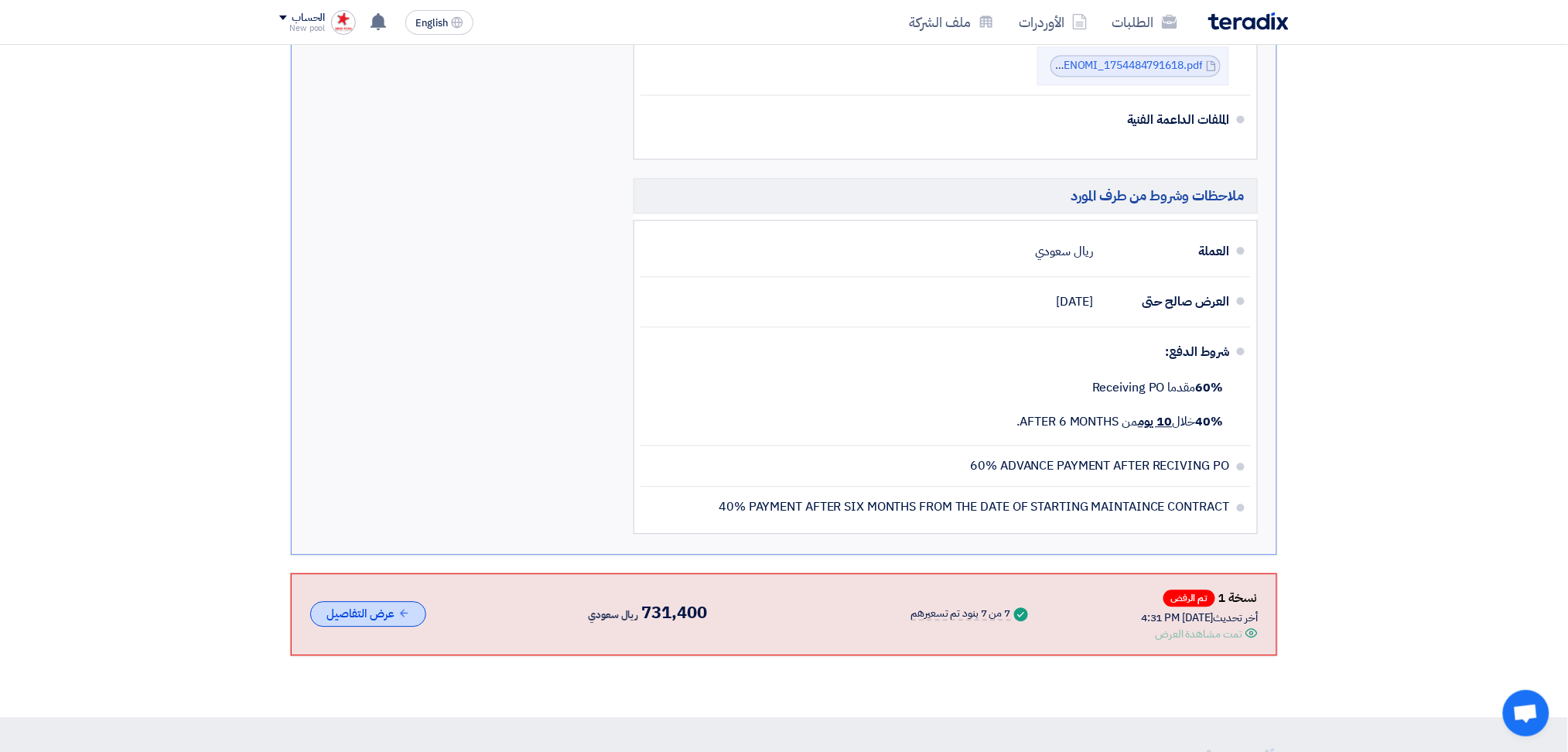
scroll to position [1482, 0]
